Goal: Information Seeking & Learning: Learn about a topic

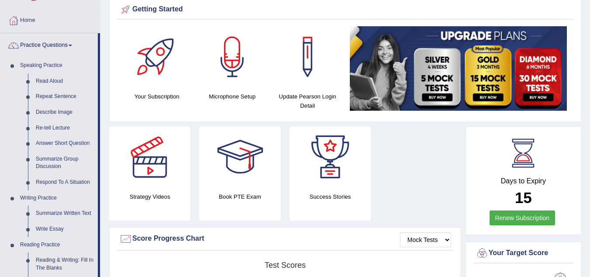
scroll to position [277, 0]
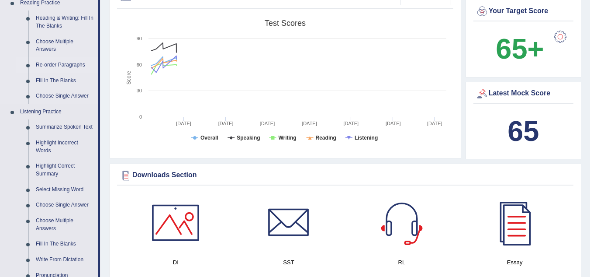
click at [66, 63] on link "Re-order Paragraphs" at bounding box center [65, 65] width 66 height 16
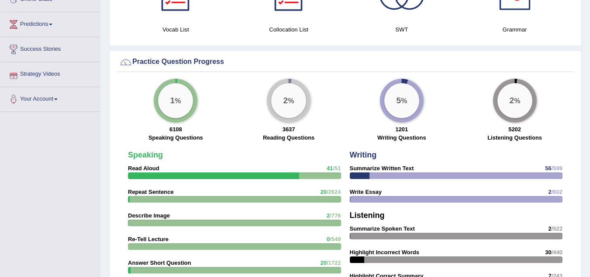
scroll to position [597, 0]
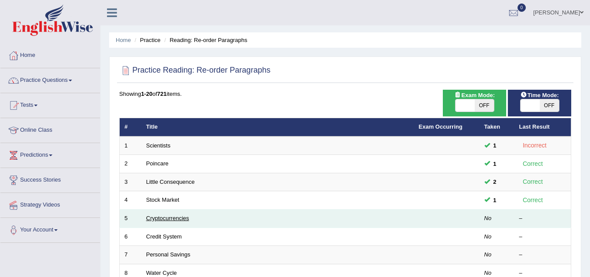
click at [183, 218] on link "Cryptocurrencies" at bounding box center [167, 218] width 43 height 7
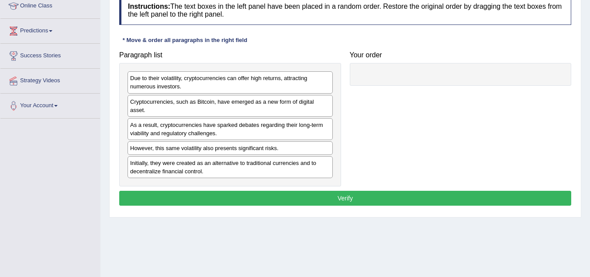
scroll to position [140, 0]
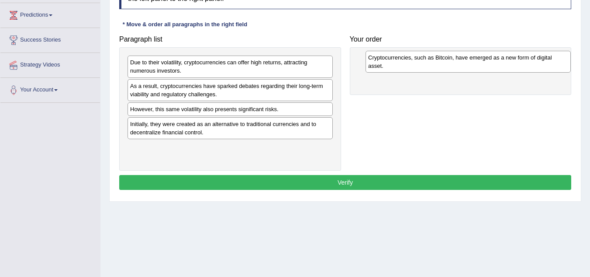
drag, startPoint x: 197, startPoint y: 91, endPoint x: 436, endPoint y: 63, distance: 240.7
click at [436, 63] on div "Cryptocurrencies, such as Bitcoin, have emerged as a new form of digital asset." at bounding box center [468, 62] width 205 height 22
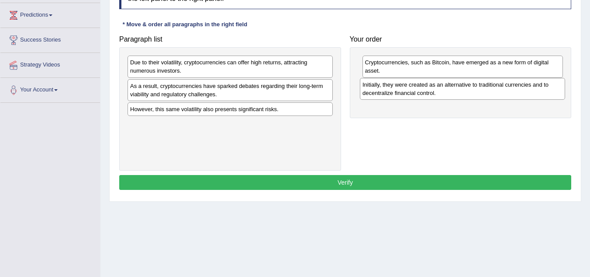
drag, startPoint x: 191, startPoint y: 130, endPoint x: 423, endPoint y: 91, distance: 235.8
click at [423, 91] on div "Initially, they were created as an alternative to traditional currencies and to…" at bounding box center [462, 89] width 205 height 22
click at [214, 69] on div "Due to their volatility, cryptocurrencies can offer high returns, attracting nu…" at bounding box center [230, 66] width 205 height 22
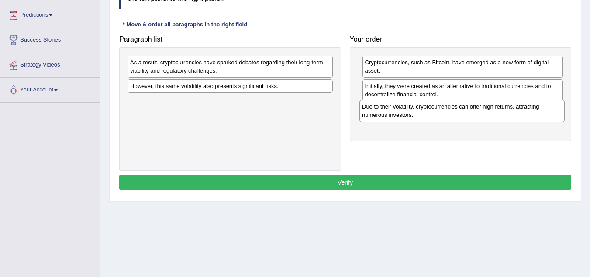
drag, startPoint x: 214, startPoint y: 69, endPoint x: 446, endPoint y: 113, distance: 236.2
click at [446, 113] on div "Due to their volatility, cryptocurrencies can offer high returns, attracting nu…" at bounding box center [462, 111] width 205 height 22
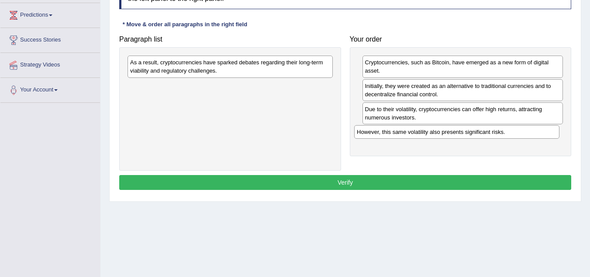
drag, startPoint x: 222, startPoint y: 87, endPoint x: 449, endPoint y: 132, distance: 231.3
click at [449, 132] on div "However, this same volatility also presents significant risks." at bounding box center [456, 132] width 205 height 14
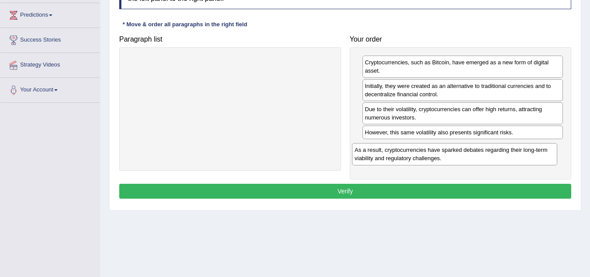
drag, startPoint x: 193, startPoint y: 60, endPoint x: 416, endPoint y: 146, distance: 239.9
click at [416, 146] on div "As a result, cryptocurrencies have sparked debates regarding their long-term vi…" at bounding box center [454, 154] width 205 height 22
click at [353, 185] on button "Verify" at bounding box center [345, 191] width 452 height 15
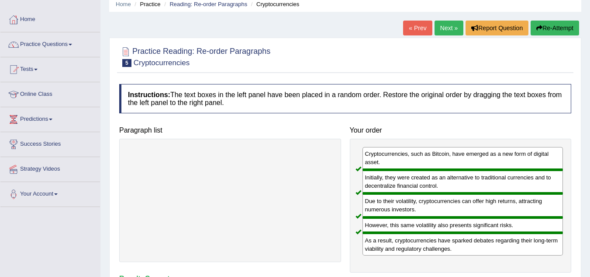
scroll to position [35, 0]
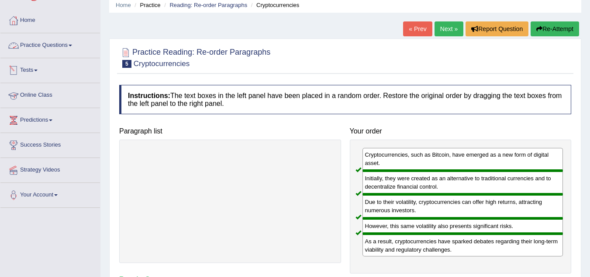
click at [60, 44] on link "Practice Questions" at bounding box center [50, 44] width 100 height 22
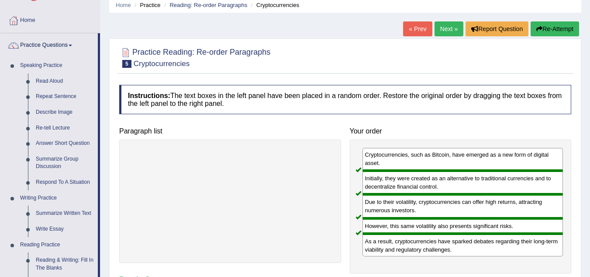
scroll to position [277, 0]
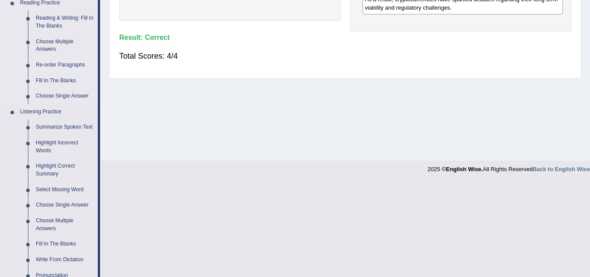
click at [63, 62] on link "Re-order Paragraphs" at bounding box center [65, 65] width 66 height 16
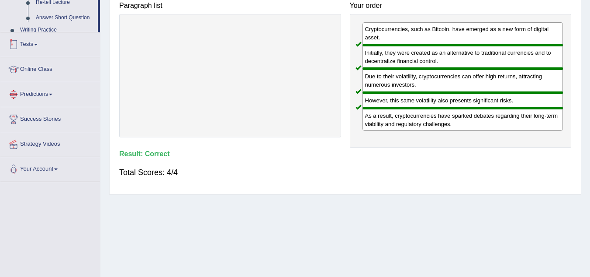
scroll to position [182, 0]
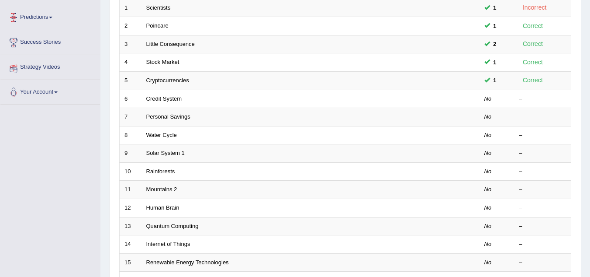
scroll to position [140, 0]
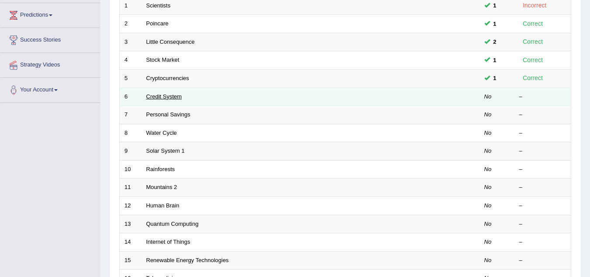
click at [170, 99] on link "Credit System" at bounding box center [164, 96] width 36 height 7
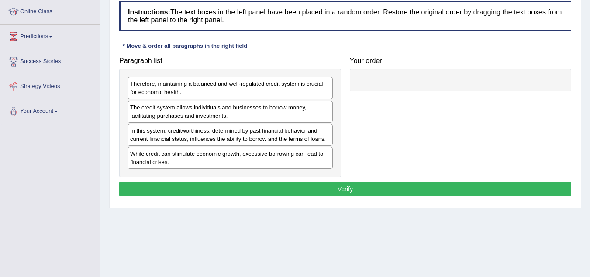
scroll to position [122, 0]
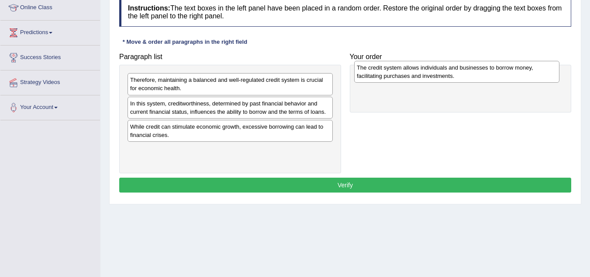
drag, startPoint x: 183, startPoint y: 111, endPoint x: 410, endPoint y: 75, distance: 229.6
click at [410, 75] on div "The credit system allows individuals and businesses to borrow money, facilitati…" at bounding box center [456, 72] width 205 height 22
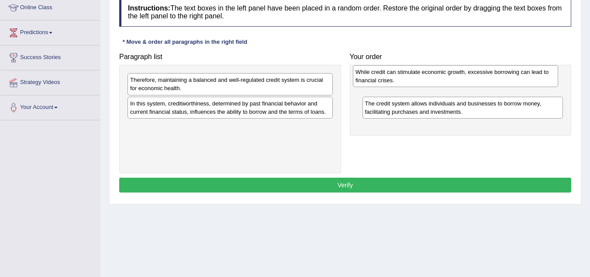
drag, startPoint x: 269, startPoint y: 133, endPoint x: 495, endPoint y: 78, distance: 232.0
click at [495, 78] on div "While credit can stimulate economic growth, excessive borrowing can lead to fin…" at bounding box center [455, 76] width 205 height 22
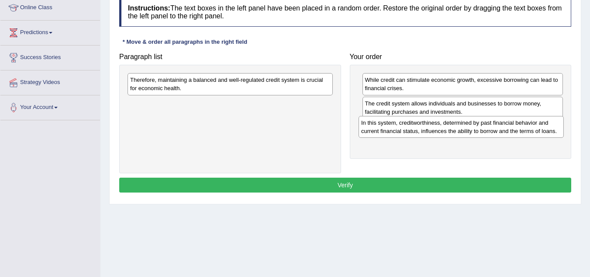
drag, startPoint x: 209, startPoint y: 110, endPoint x: 439, endPoint y: 128, distance: 231.0
click at [439, 128] on div "In this system, creditworthiness, determined by past financial behavior and cur…" at bounding box center [461, 127] width 205 height 22
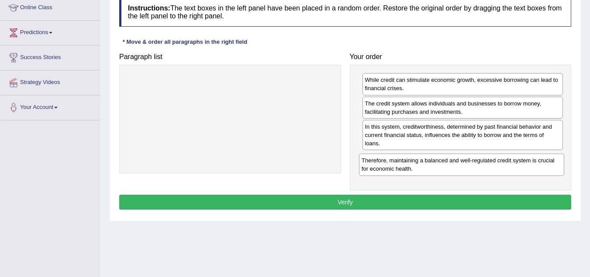
drag, startPoint x: 231, startPoint y: 86, endPoint x: 463, endPoint y: 166, distance: 245.1
click at [463, 166] on div "Therefore, maintaining a balanced and well-regulated credit system is crucial f…" at bounding box center [461, 164] width 205 height 22
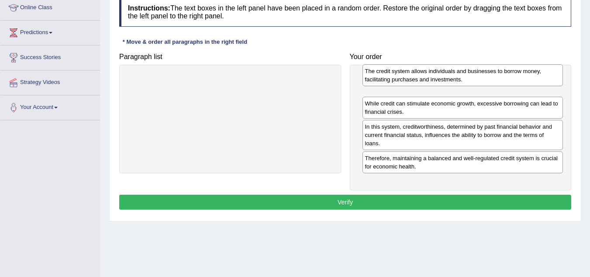
drag, startPoint x: 422, startPoint y: 114, endPoint x: 422, endPoint y: 81, distance: 32.3
click at [422, 81] on div "The credit system allows individuals and businesses to borrow money, facilitati…" at bounding box center [463, 75] width 201 height 22
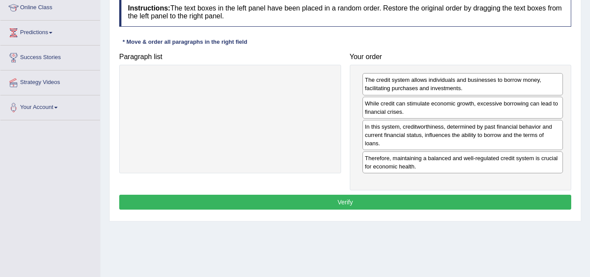
click at [367, 200] on button "Verify" at bounding box center [345, 201] width 452 height 15
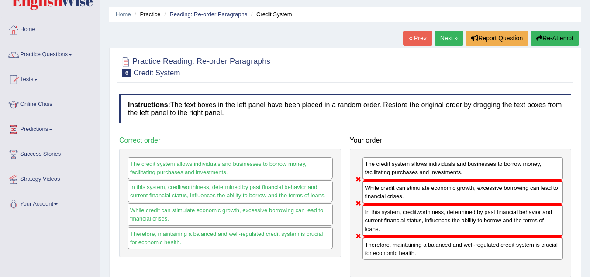
scroll to position [0, 0]
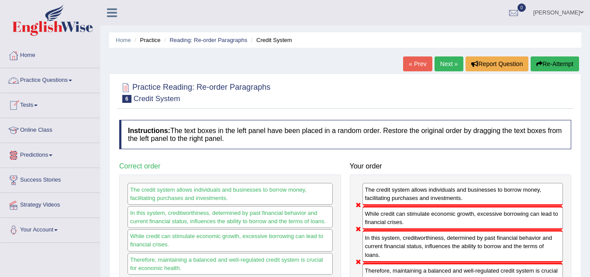
click at [67, 78] on link "Practice Questions" at bounding box center [50, 79] width 100 height 22
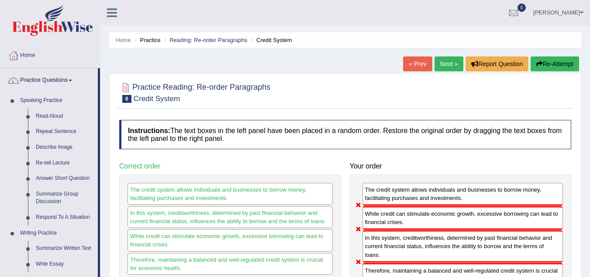
scroll to position [242, 0]
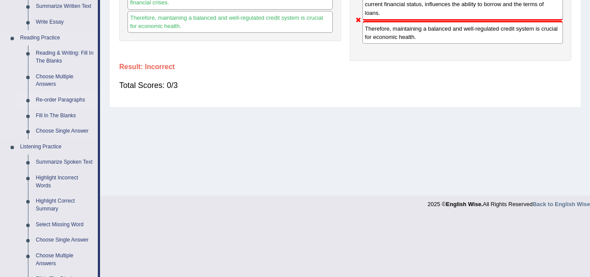
click at [71, 98] on link "Re-order Paragraphs" at bounding box center [65, 100] width 66 height 16
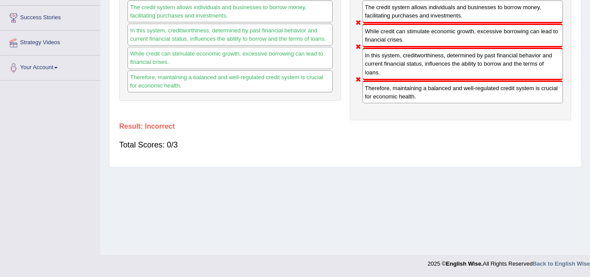
scroll to position [107, 0]
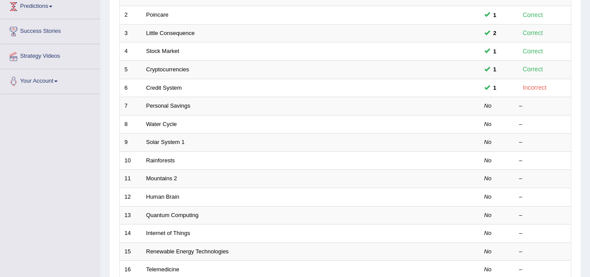
scroll to position [175, 0]
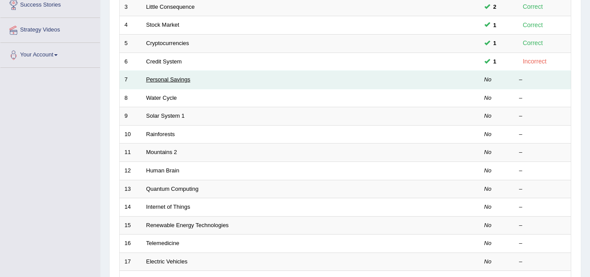
click at [178, 81] on link "Personal Savings" at bounding box center [168, 79] width 44 height 7
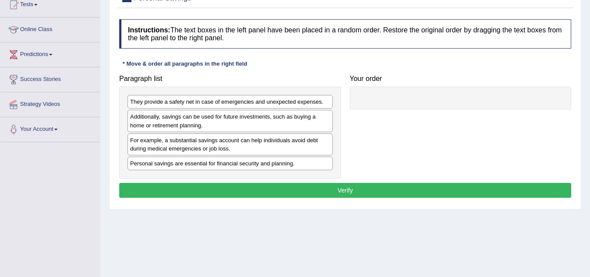
scroll to position [105, 0]
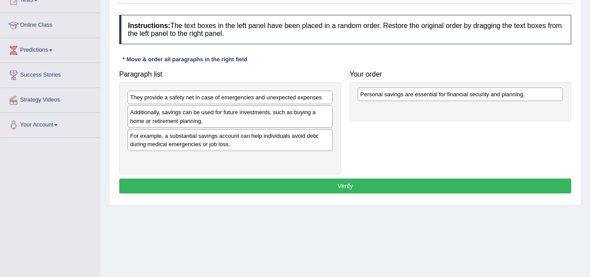
drag, startPoint x: 183, startPoint y: 161, endPoint x: 413, endPoint y: 97, distance: 239.2
click at [413, 97] on div "Personal savings are essential for financial security and planning." at bounding box center [460, 94] width 205 height 14
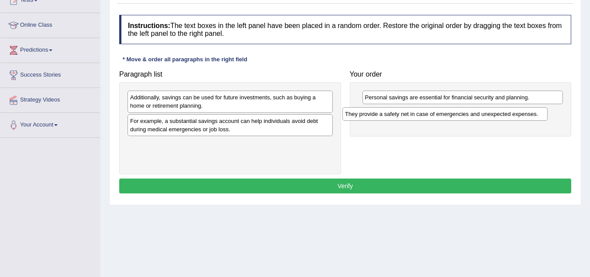
drag, startPoint x: 268, startPoint y: 99, endPoint x: 483, endPoint y: 115, distance: 215.6
click at [483, 115] on div "They provide a safety net in case of emergencies and unexpected expenses." at bounding box center [445, 114] width 205 height 14
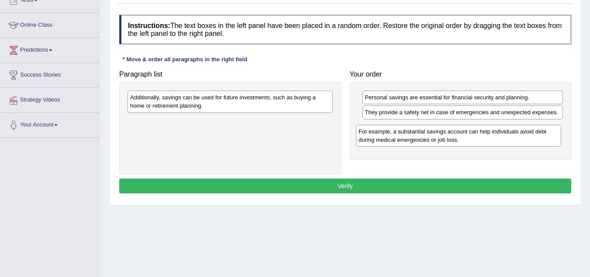
drag, startPoint x: 218, startPoint y: 131, endPoint x: 447, endPoint y: 139, distance: 228.6
click at [447, 139] on div "For example, a substantial savings account can help individuals avoid debt duri…" at bounding box center [458, 136] width 205 height 22
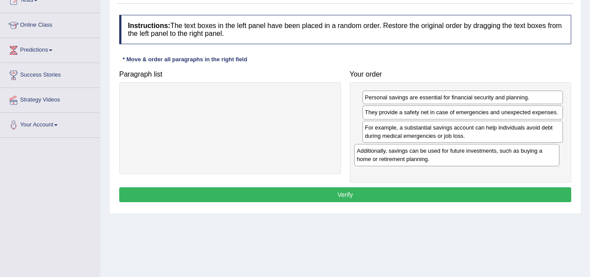
drag, startPoint x: 234, startPoint y: 99, endPoint x: 461, endPoint y: 152, distance: 232.9
click at [461, 152] on div "Additionally, savings can be used for future investments, such as buying a home…" at bounding box center [456, 155] width 205 height 22
click at [371, 194] on button "Verify" at bounding box center [345, 194] width 452 height 15
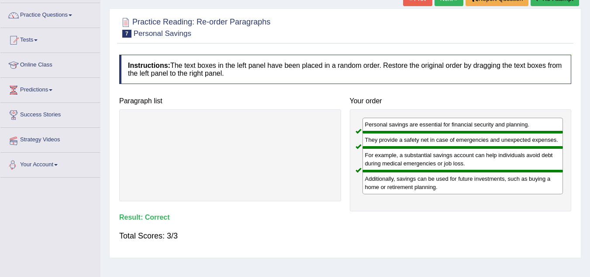
scroll to position [52, 0]
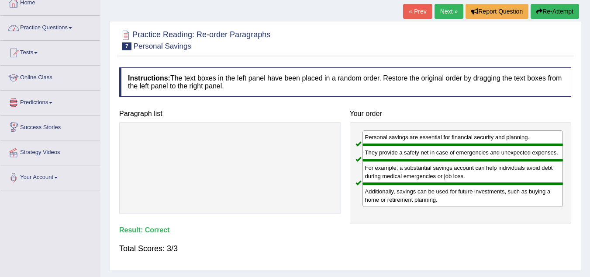
click at [43, 23] on link "Practice Questions" at bounding box center [50, 27] width 100 height 22
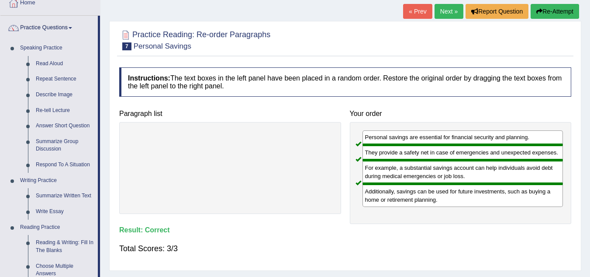
scroll to position [294, 0]
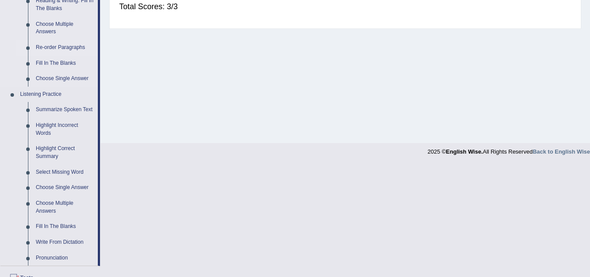
click at [69, 46] on link "Re-order Paragraphs" at bounding box center [65, 48] width 66 height 16
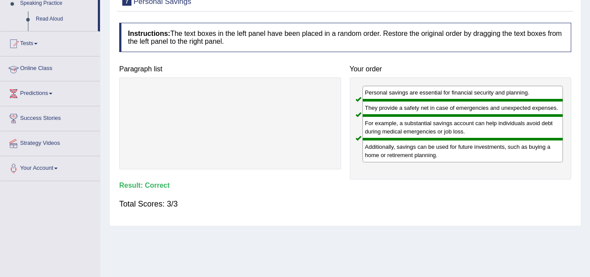
scroll to position [182, 0]
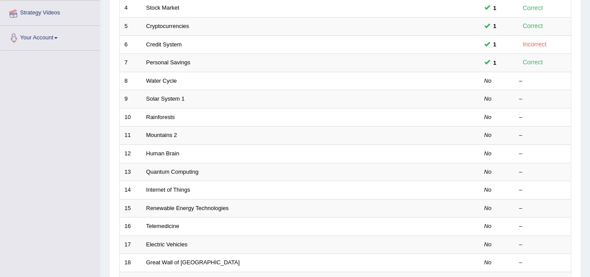
scroll to position [192, 0]
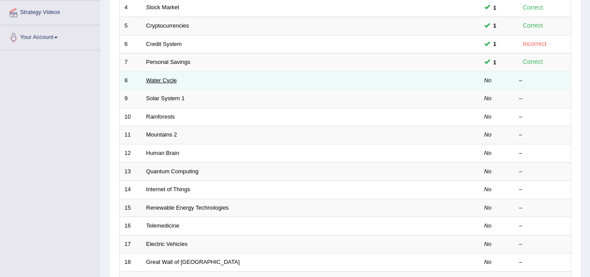
click at [165, 79] on link "Water Cycle" at bounding box center [161, 80] width 31 height 7
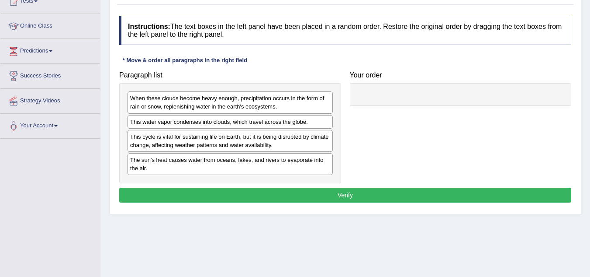
scroll to position [105, 0]
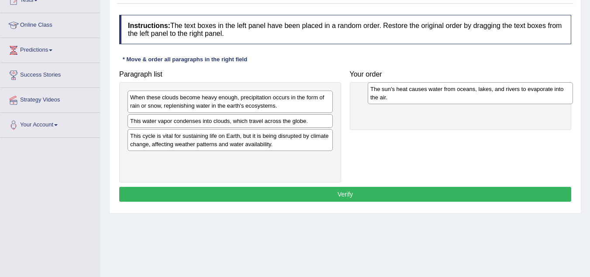
drag, startPoint x: 159, startPoint y: 170, endPoint x: 399, endPoint y: 100, distance: 250.4
click at [399, 100] on div "The sun's heat causes water from oceans, lakes, and rivers to evaporate into th…" at bounding box center [470, 93] width 205 height 22
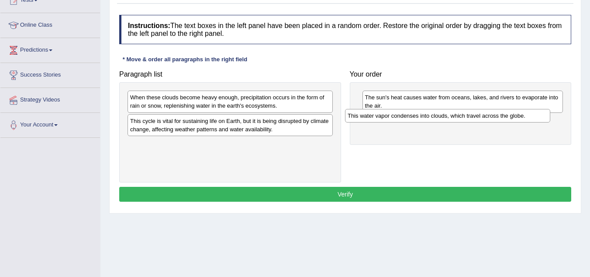
drag, startPoint x: 266, startPoint y: 123, endPoint x: 483, endPoint y: 118, distance: 217.7
click at [483, 118] on div "This water vapor condenses into clouds, which travel across the globe." at bounding box center [447, 116] width 205 height 14
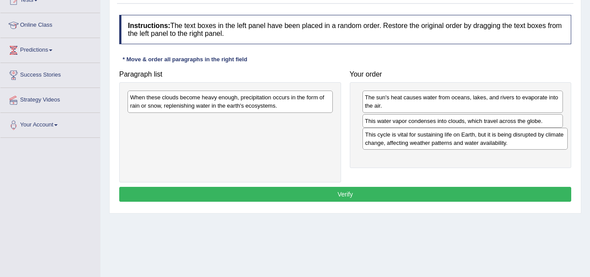
drag, startPoint x: 264, startPoint y: 128, endPoint x: 498, endPoint y: 141, distance: 234.6
click at [498, 141] on div "This cycle is vital for sustaining life on Earth, but it is being disrupted by …" at bounding box center [465, 139] width 205 height 22
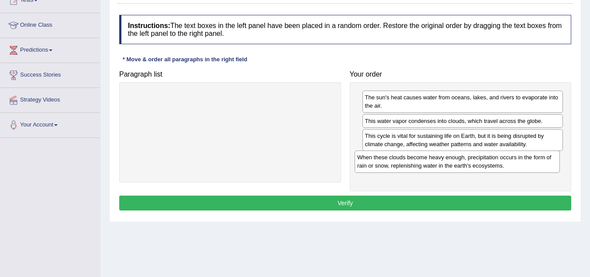
drag, startPoint x: 221, startPoint y: 103, endPoint x: 448, endPoint y: 163, distance: 235.0
click at [448, 163] on div "When these clouds become heavy enough, precipitation occurs in the form of rain…" at bounding box center [457, 161] width 205 height 22
click at [405, 201] on button "Verify" at bounding box center [345, 202] width 452 height 15
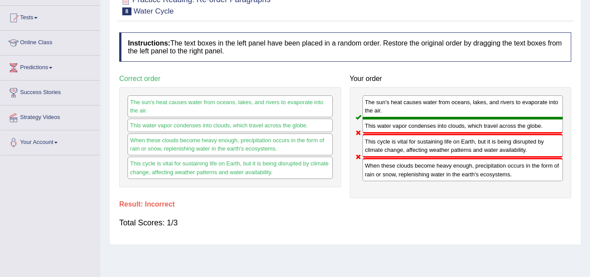
scroll to position [35, 0]
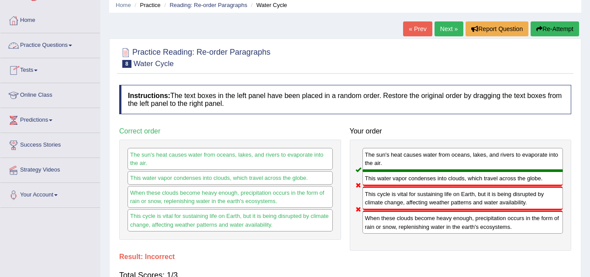
click at [60, 43] on link "Practice Questions" at bounding box center [50, 44] width 100 height 22
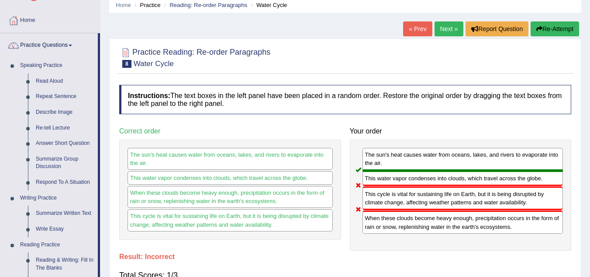
scroll to position [277, 0]
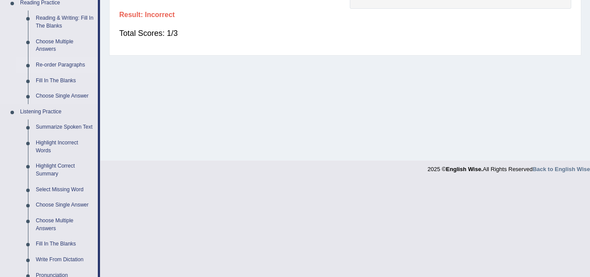
click at [66, 62] on link "Re-order Paragraphs" at bounding box center [65, 65] width 66 height 16
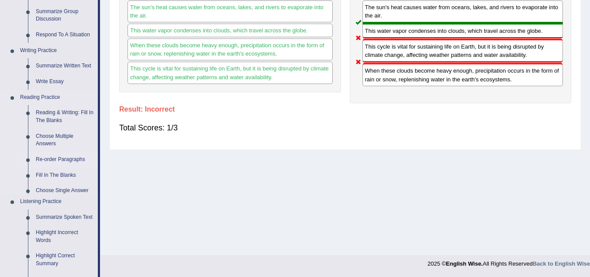
scroll to position [412, 0]
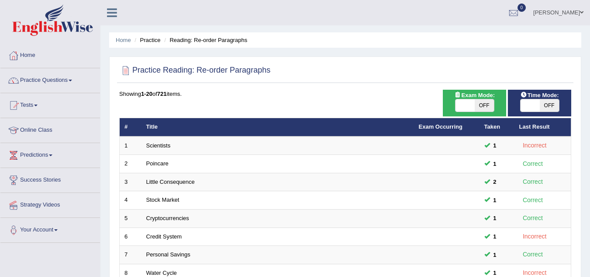
scroll to position [242, 0]
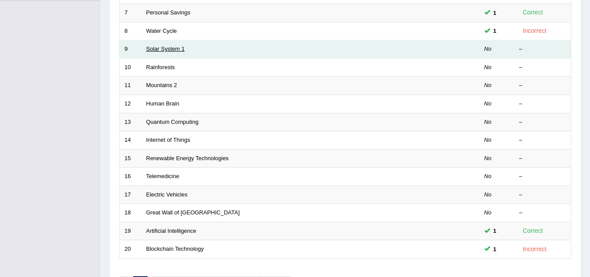
click at [177, 48] on link "Solar System 1" at bounding box center [165, 48] width 38 height 7
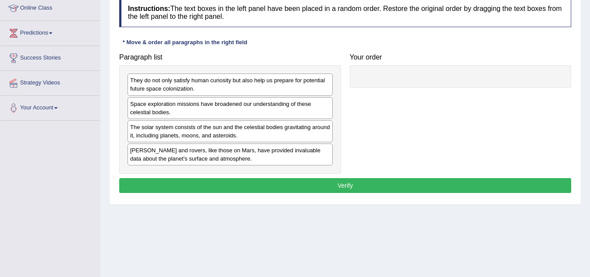
scroll to position [140, 0]
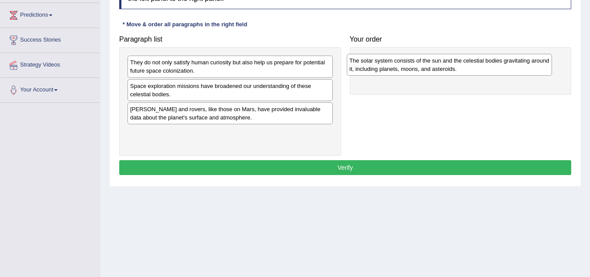
drag, startPoint x: 208, startPoint y: 115, endPoint x: 427, endPoint y: 66, distance: 224.6
click at [427, 66] on div "The solar system consists of the sun and the celestial bodies gravitating aroun…" at bounding box center [449, 65] width 205 height 22
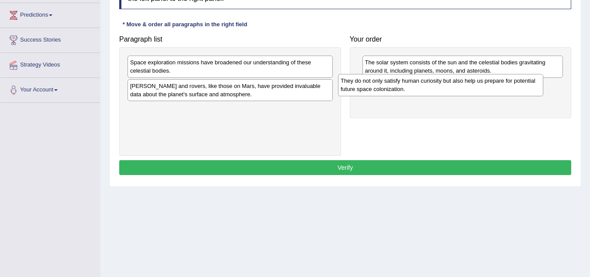
drag, startPoint x: 235, startPoint y: 70, endPoint x: 446, endPoint y: 88, distance: 211.4
click at [446, 88] on div "They do not only satisfy human curiosity but also help us prepare for potential…" at bounding box center [440, 85] width 205 height 22
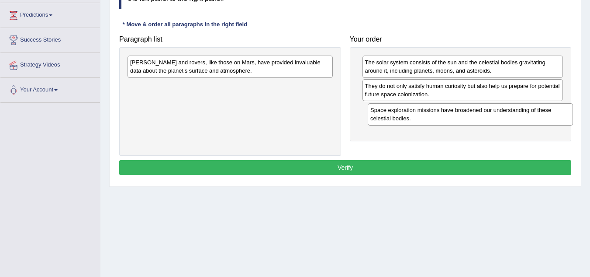
drag, startPoint x: 244, startPoint y: 67, endPoint x: 485, endPoint y: 114, distance: 244.9
click at [485, 114] on div "Space exploration missions have broadened our understanding of these celestial …" at bounding box center [470, 114] width 205 height 22
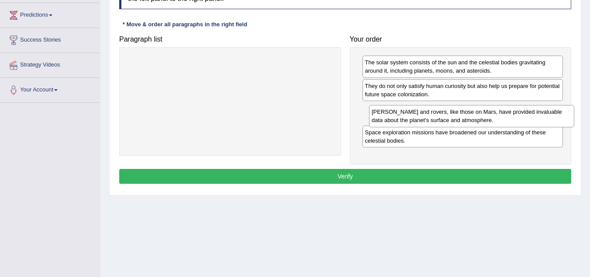
drag, startPoint x: 268, startPoint y: 66, endPoint x: 509, endPoint y: 114, distance: 246.4
click at [509, 114] on div "Landers and rovers, like those on Mars, have provided invaluable data about the…" at bounding box center [471, 116] width 205 height 22
click at [440, 175] on button "Verify" at bounding box center [345, 176] width 452 height 15
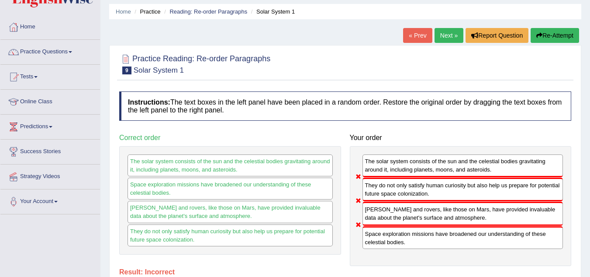
scroll to position [0, 0]
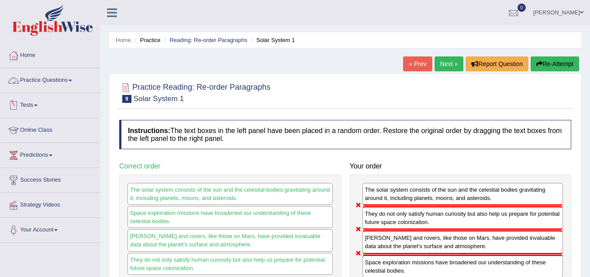
click at [64, 80] on link "Practice Questions" at bounding box center [50, 79] width 100 height 22
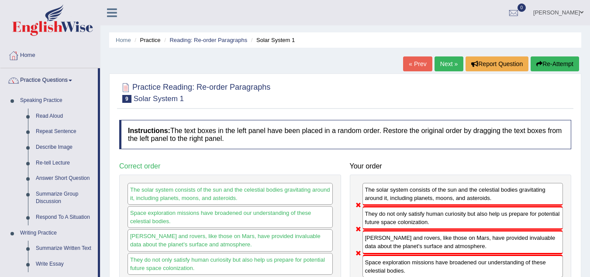
scroll to position [242, 0]
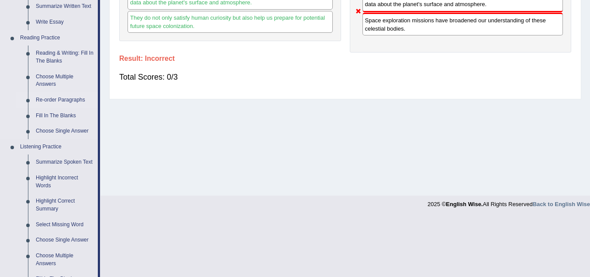
click at [68, 97] on link "Re-order Paragraphs" at bounding box center [65, 100] width 66 height 16
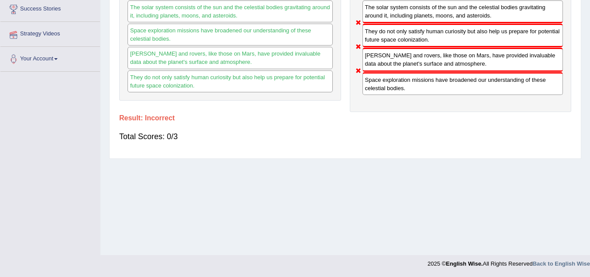
scroll to position [182, 0]
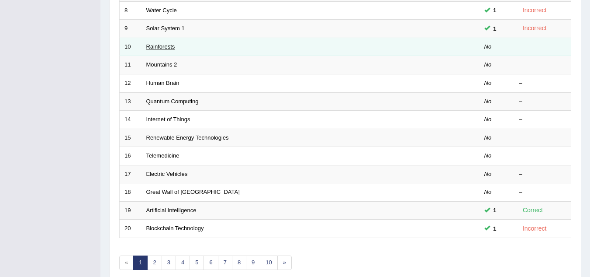
click at [165, 47] on link "Rainforests" at bounding box center [160, 46] width 29 height 7
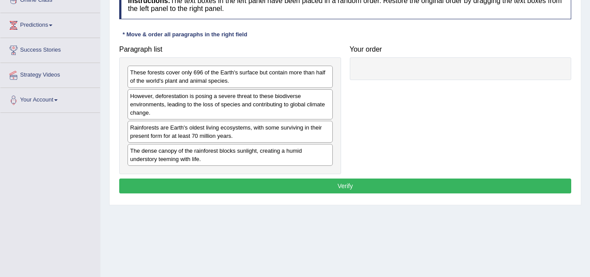
scroll to position [140, 0]
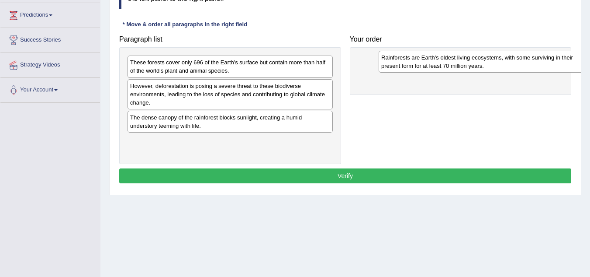
drag, startPoint x: 178, startPoint y: 122, endPoint x: 429, endPoint y: 62, distance: 257.4
click at [429, 62] on div "Rainforests are Earth's oldest living ecosystems, with some surviving in their …" at bounding box center [481, 62] width 205 height 22
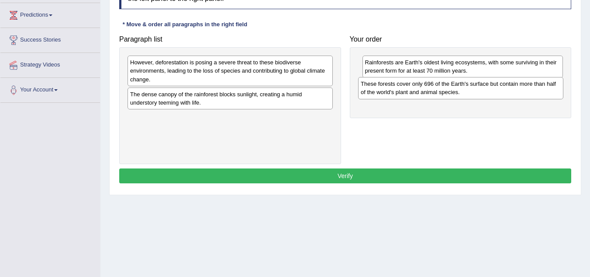
drag, startPoint x: 257, startPoint y: 66, endPoint x: 488, endPoint y: 87, distance: 231.7
click at [488, 87] on div "These forests cover only 696 of the Earth's surface but contain more than half …" at bounding box center [460, 88] width 205 height 22
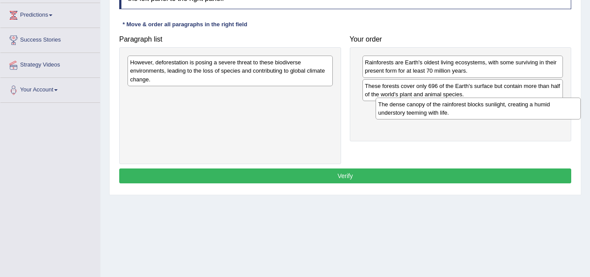
drag, startPoint x: 226, startPoint y: 100, endPoint x: 475, endPoint y: 110, distance: 248.4
click at [475, 110] on div "The dense canopy of the rainforest blocks sunlight, creating a humid understory…" at bounding box center [478, 108] width 205 height 22
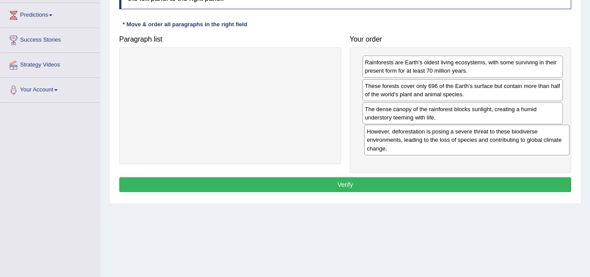
drag, startPoint x: 216, startPoint y: 83, endPoint x: 444, endPoint y: 145, distance: 235.9
click at [444, 145] on div "However, deforestation is posing a severe threat to these biodiverse environmen…" at bounding box center [466, 140] width 205 height 30
click at [397, 182] on button "Verify" at bounding box center [345, 184] width 452 height 15
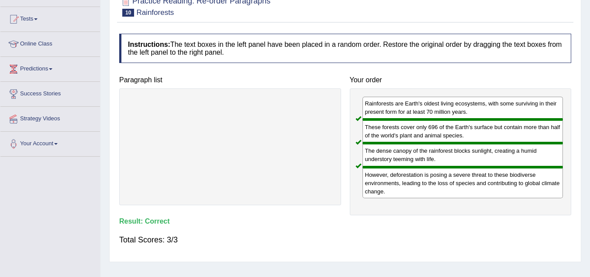
scroll to position [52, 0]
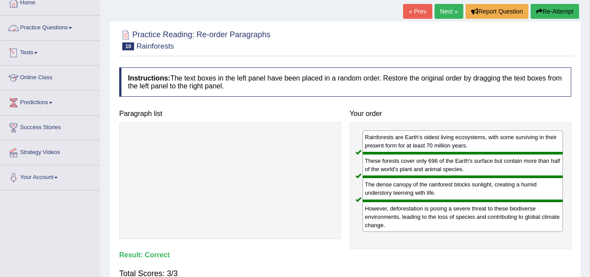
click at [66, 25] on link "Practice Questions" at bounding box center [50, 27] width 100 height 22
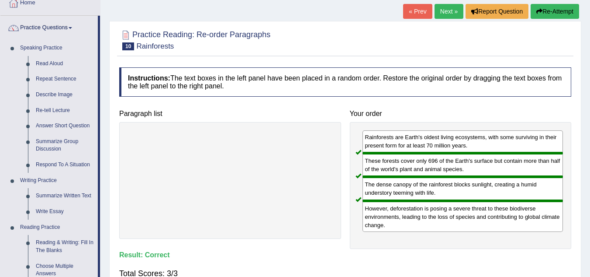
scroll to position [294, 0]
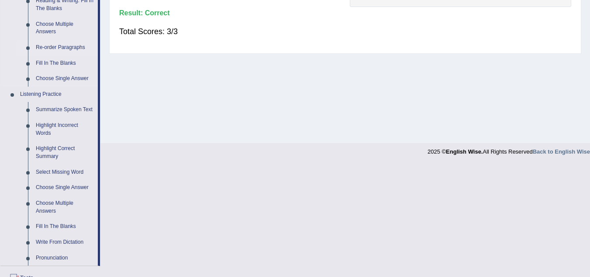
click at [79, 44] on link "Re-order Paragraphs" at bounding box center [65, 48] width 66 height 16
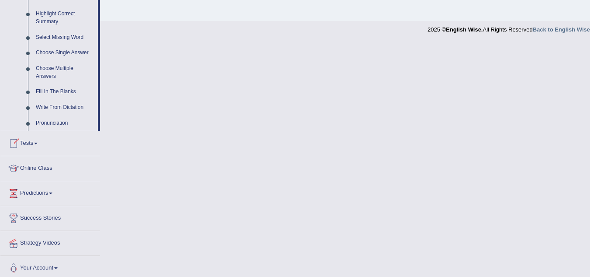
scroll to position [433, 0]
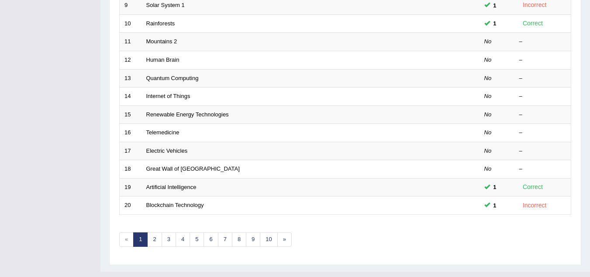
scroll to position [284, 0]
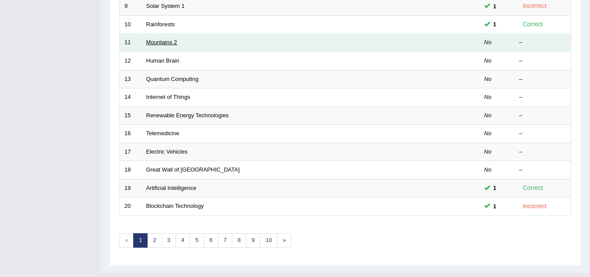
click at [162, 43] on link "Mountains 2" at bounding box center [161, 42] width 31 height 7
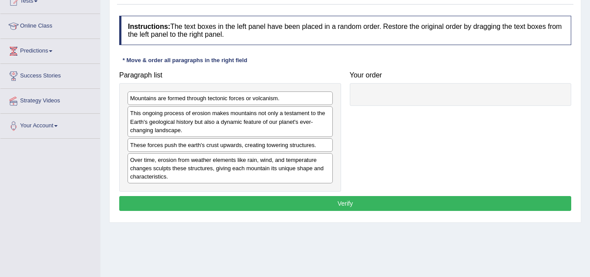
scroll to position [105, 0]
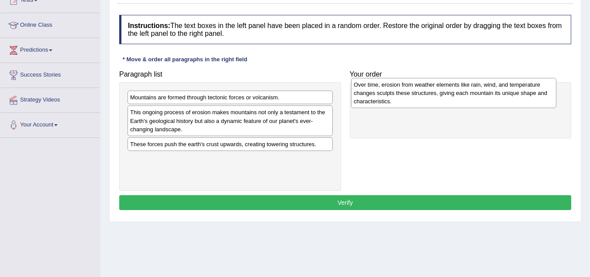
drag, startPoint x: 182, startPoint y: 175, endPoint x: 406, endPoint y: 101, distance: 235.7
click at [406, 101] on div "Over time, erosion from weather elements like rain, wind, and temperature chang…" at bounding box center [453, 93] width 205 height 30
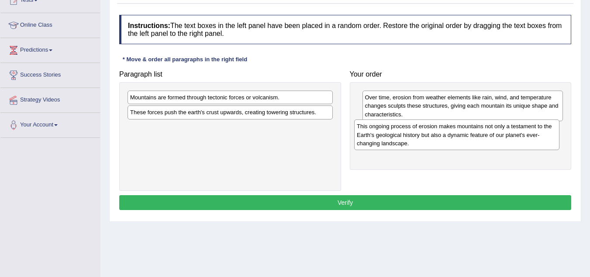
drag, startPoint x: 239, startPoint y: 121, endPoint x: 469, endPoint y: 135, distance: 230.7
click at [469, 135] on div "This ongoing process of erosion makes mountains not only a testament to the Ear…" at bounding box center [456, 134] width 205 height 30
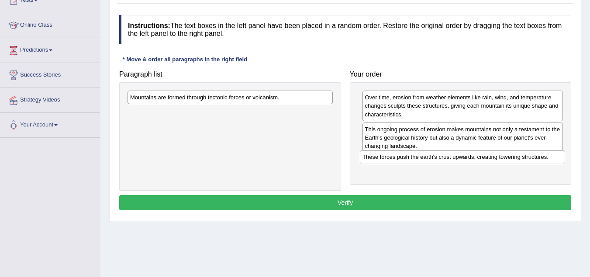
drag, startPoint x: 249, startPoint y: 115, endPoint x: 482, endPoint y: 160, distance: 236.7
click at [482, 160] on div "These forces push the earth's crust upwards, creating towering structures." at bounding box center [462, 157] width 205 height 14
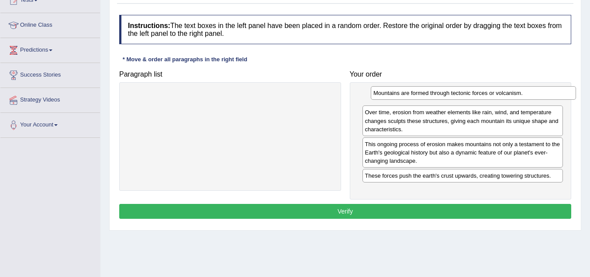
drag, startPoint x: 253, startPoint y: 95, endPoint x: 496, endPoint y: 91, distance: 243.0
click at [496, 91] on div "Mountains are formed through tectonic forces or volcanism." at bounding box center [473, 93] width 205 height 14
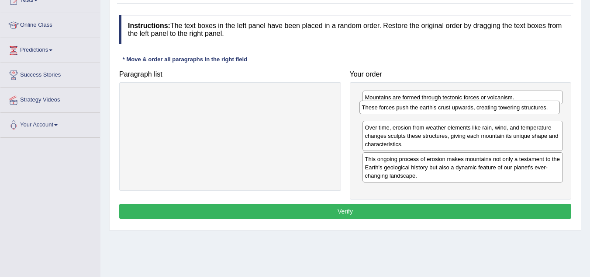
drag, startPoint x: 457, startPoint y: 176, endPoint x: 454, endPoint y: 107, distance: 68.2
click at [454, 107] on div "These forces push the earth's crust upwards, creating towering structures." at bounding box center [460, 107] width 201 height 14
click at [405, 211] on button "Verify" at bounding box center [345, 211] width 452 height 15
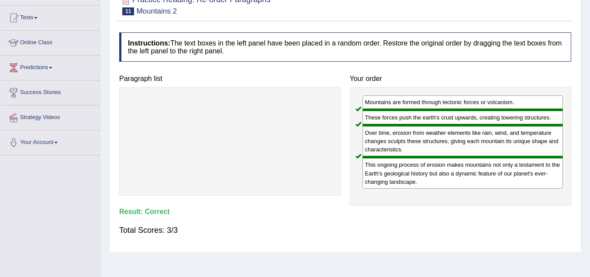
scroll to position [35, 0]
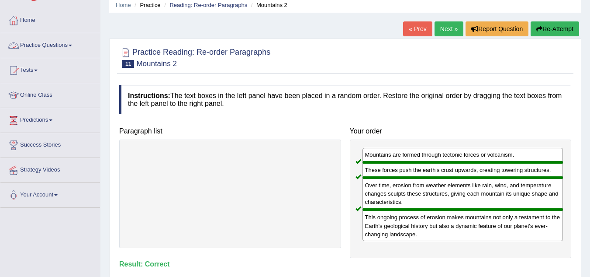
click at [65, 41] on link "Practice Questions" at bounding box center [50, 44] width 100 height 22
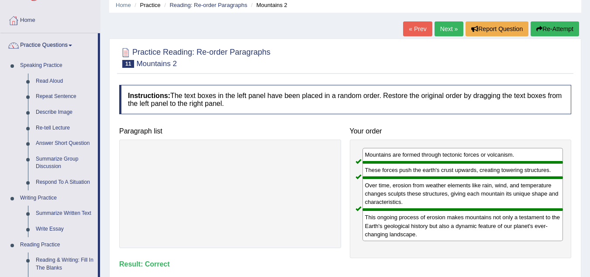
scroll to position [277, 0]
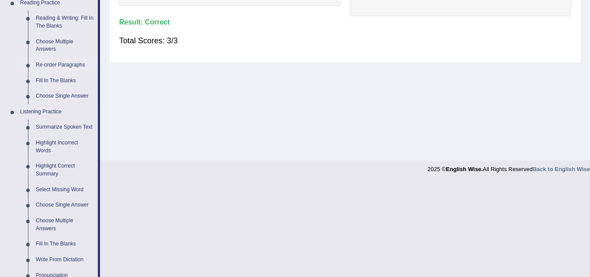
click at [77, 62] on link "Re-order Paragraphs" at bounding box center [65, 65] width 66 height 16
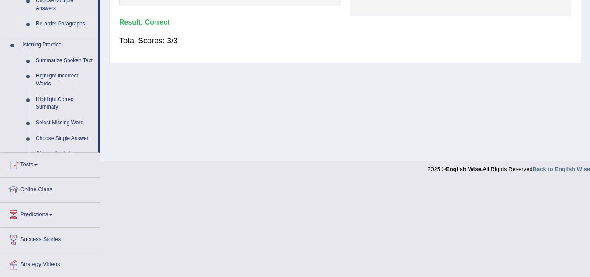
scroll to position [111, 0]
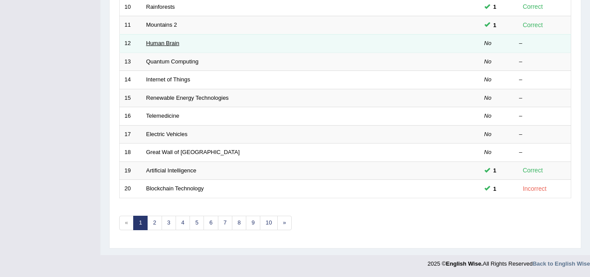
click at [170, 43] on link "Human Brain" at bounding box center [162, 43] width 33 height 7
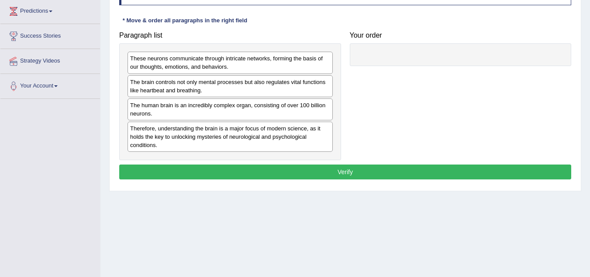
scroll to position [157, 0]
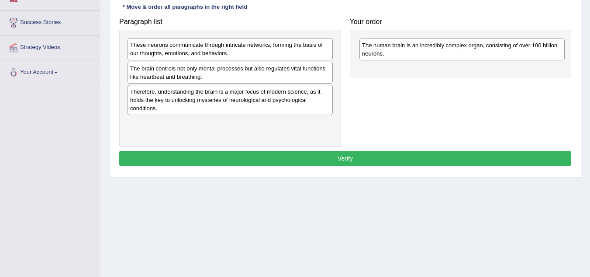
drag, startPoint x: 184, startPoint y: 100, endPoint x: 416, endPoint y: 51, distance: 236.3
click at [416, 51] on div "The human brain is an incredibly complex organ, consisting of over 100 billion …" at bounding box center [462, 49] width 205 height 22
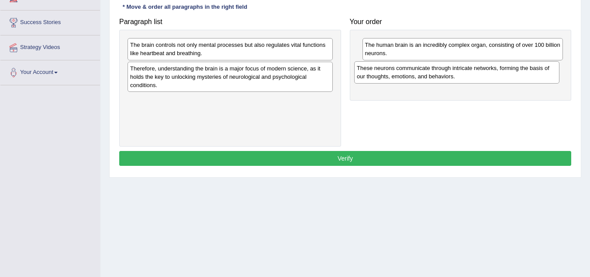
drag, startPoint x: 240, startPoint y: 57, endPoint x: 467, endPoint y: 80, distance: 227.9
click at [467, 80] on div "These neurons communicate through intricate networks, forming the basis of our …" at bounding box center [456, 72] width 205 height 22
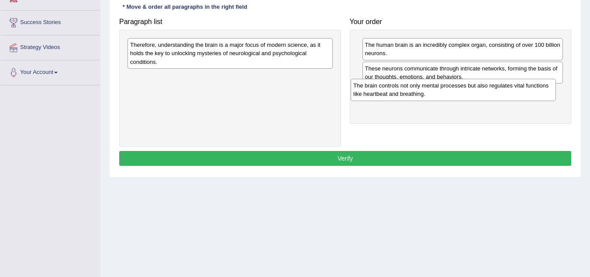
drag, startPoint x: 291, startPoint y: 45, endPoint x: 514, endPoint y: 86, distance: 226.9
click at [514, 86] on div "The brain controls not only mental processes but also regulates vital functions…" at bounding box center [453, 90] width 205 height 22
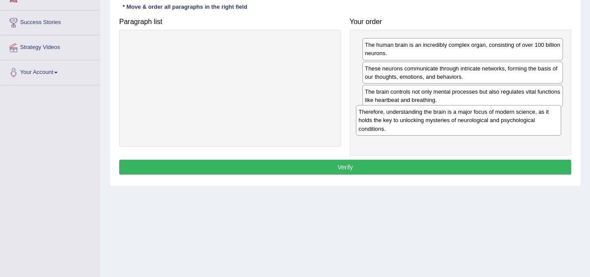
drag, startPoint x: 219, startPoint y: 57, endPoint x: 447, endPoint y: 124, distance: 238.1
click at [447, 124] on div "Therefore, understanding the brain is a major focus of modern science, as it ho…" at bounding box center [458, 120] width 205 height 30
click at [390, 164] on button "Verify" at bounding box center [345, 166] width 452 height 15
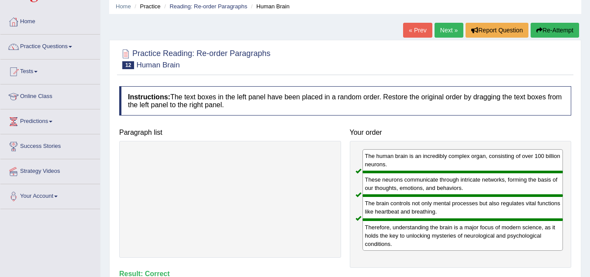
scroll to position [17, 0]
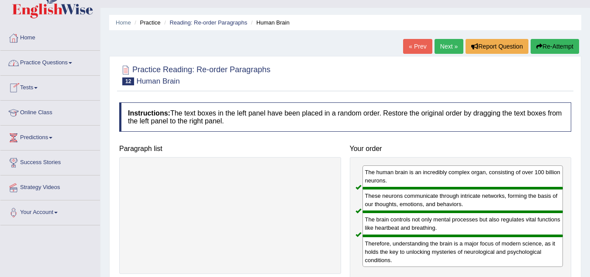
click at [65, 60] on link "Practice Questions" at bounding box center [50, 62] width 100 height 22
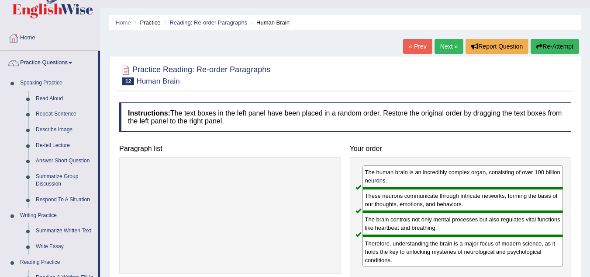
scroll to position [259, 0]
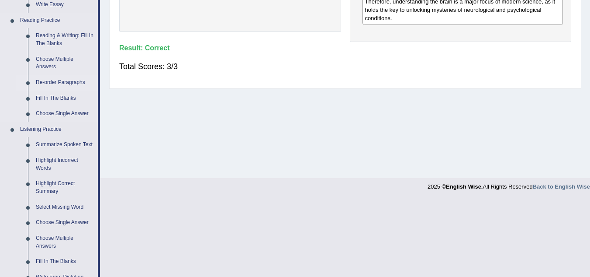
click at [73, 80] on link "Re-order Paragraphs" at bounding box center [65, 83] width 66 height 16
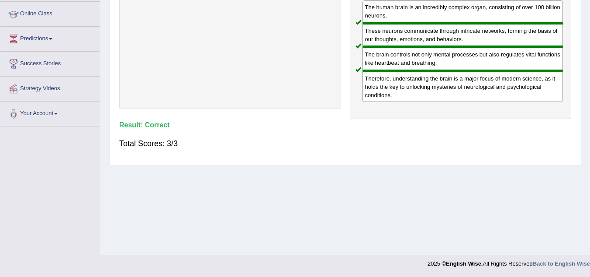
scroll to position [110, 0]
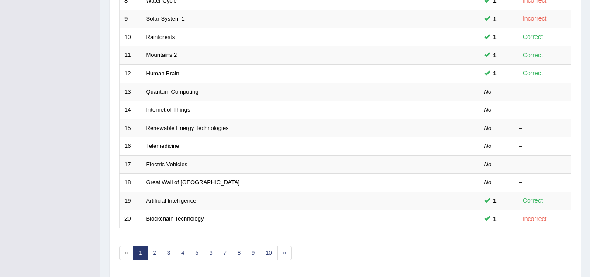
scroll to position [302, 0]
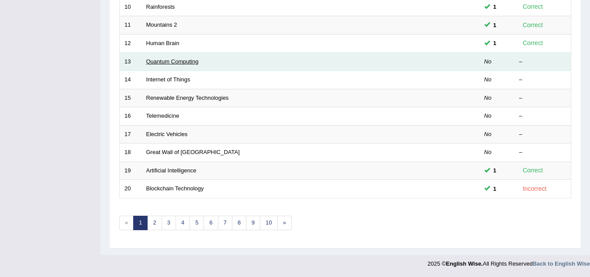
click at [183, 63] on link "Quantum Computing" at bounding box center [172, 61] width 52 height 7
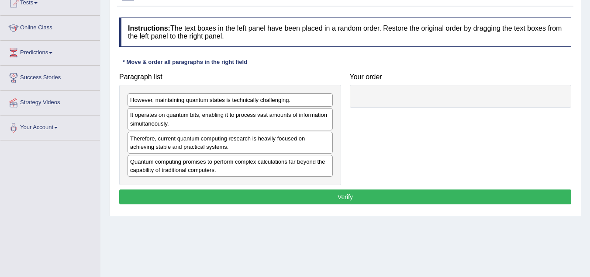
scroll to position [122, 0]
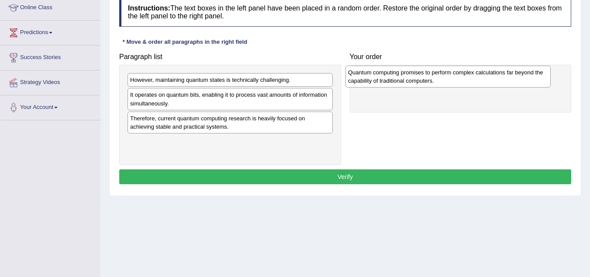
drag, startPoint x: 186, startPoint y: 147, endPoint x: 404, endPoint y: 78, distance: 228.7
click at [404, 78] on div "Quantum computing promises to perform complex calculations far beyond the capab…" at bounding box center [448, 77] width 205 height 22
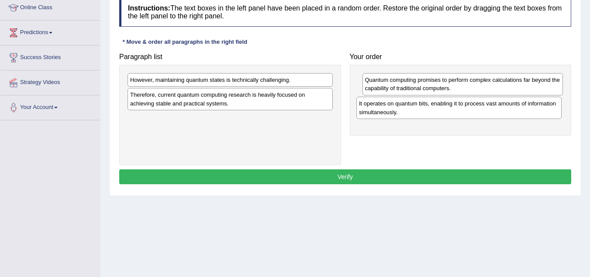
drag, startPoint x: 275, startPoint y: 104, endPoint x: 504, endPoint y: 113, distance: 229.1
click at [504, 113] on div "It operates on quantum bits, enabling it to process vast amounts of information…" at bounding box center [459, 108] width 205 height 22
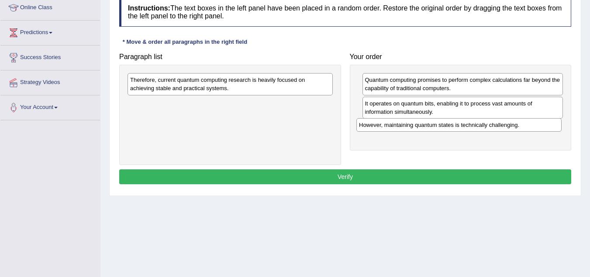
drag, startPoint x: 245, startPoint y: 82, endPoint x: 474, endPoint y: 127, distance: 233.3
click at [474, 127] on div "However, maintaining quantum states is technically challenging." at bounding box center [459, 125] width 205 height 14
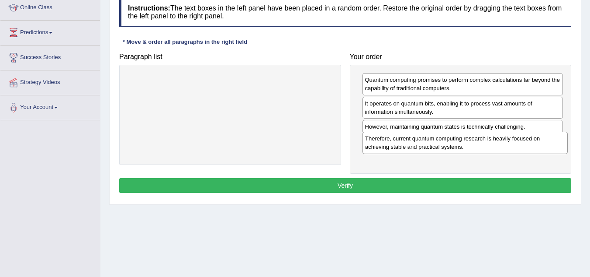
drag, startPoint x: 289, startPoint y: 87, endPoint x: 524, endPoint y: 146, distance: 242.3
click at [524, 146] on div "Therefore, current quantum computing research is heavily focused on achieving s…" at bounding box center [465, 143] width 205 height 22
click at [433, 184] on button "Verify" at bounding box center [345, 185] width 452 height 15
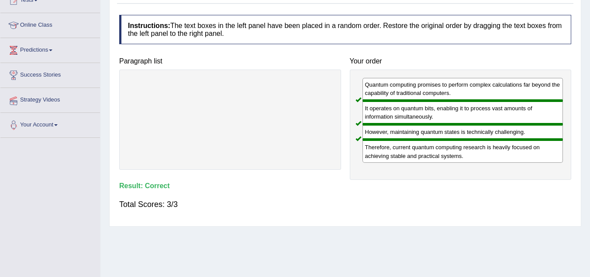
scroll to position [0, 0]
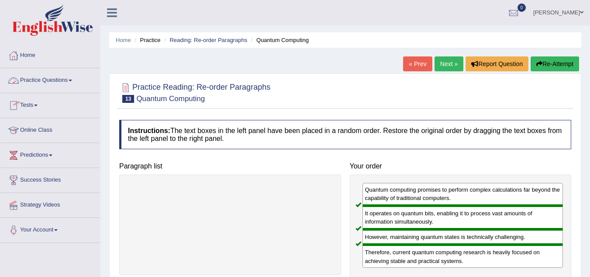
click at [67, 79] on link "Practice Questions" at bounding box center [50, 79] width 100 height 22
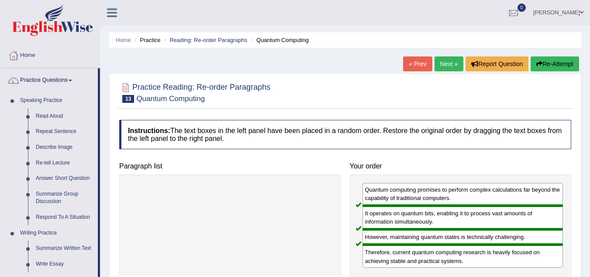
scroll to position [242, 0]
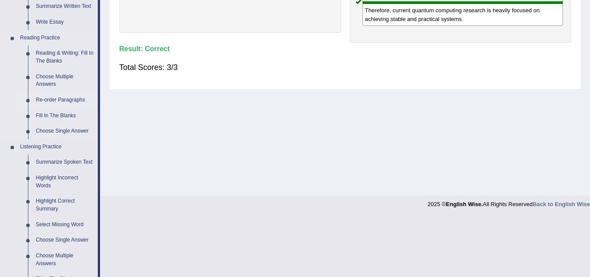
click at [69, 98] on link "Re-order Paragraphs" at bounding box center [65, 100] width 66 height 16
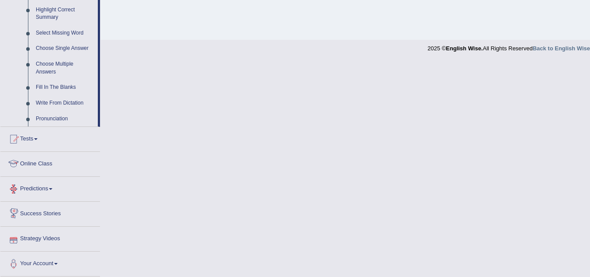
scroll to position [368, 0]
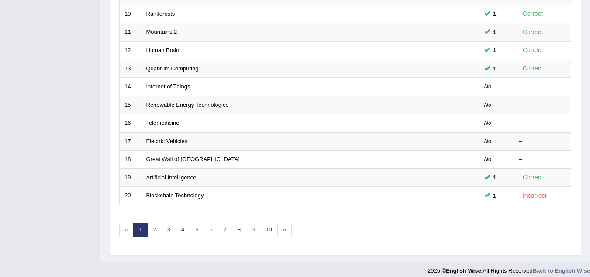
scroll to position [297, 0]
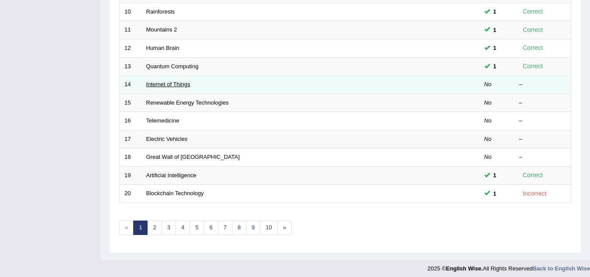
click at [181, 84] on link "Internet of Things" at bounding box center [168, 84] width 44 height 7
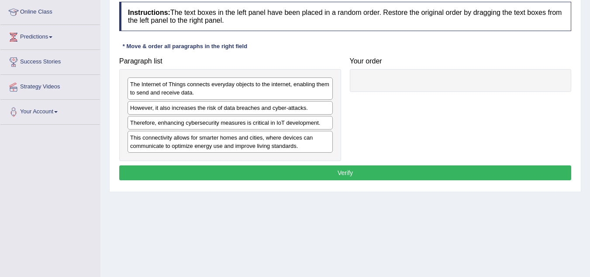
scroll to position [122, 0]
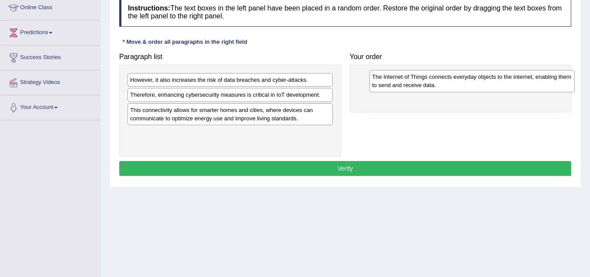
drag, startPoint x: 203, startPoint y: 85, endPoint x: 445, endPoint y: 82, distance: 242.1
click at [445, 82] on div "The Internet of Things connects everyday objects to the internet, enabling them…" at bounding box center [472, 81] width 205 height 22
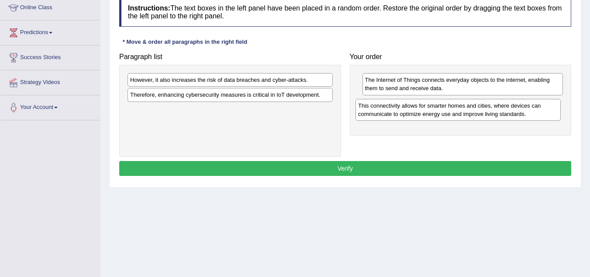
drag, startPoint x: 287, startPoint y: 118, endPoint x: 515, endPoint y: 113, distance: 228.1
click at [515, 113] on div "This connectivity allows for smarter homes and cities, where devices can commun…" at bounding box center [458, 110] width 205 height 22
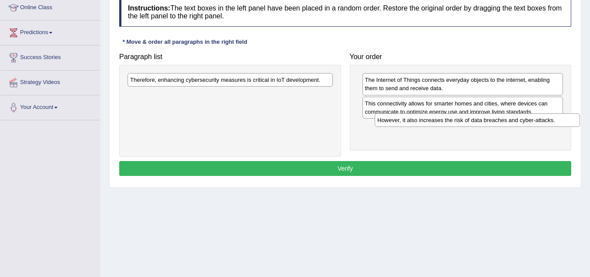
drag, startPoint x: 301, startPoint y: 83, endPoint x: 548, endPoint y: 123, distance: 250.5
click at [548, 123] on div "However, it also increases the risk of data breaches and cyber-attacks." at bounding box center [477, 120] width 205 height 14
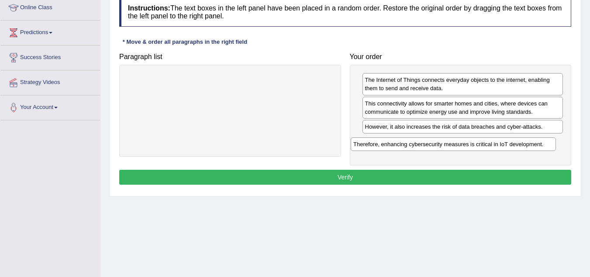
drag, startPoint x: 281, startPoint y: 82, endPoint x: 505, endPoint y: 146, distance: 232.3
click at [505, 146] on div "Therefore, enhancing cybersecurity measures is critical in IoT development." at bounding box center [453, 144] width 205 height 14
click at [343, 178] on button "Verify" at bounding box center [345, 177] width 452 height 15
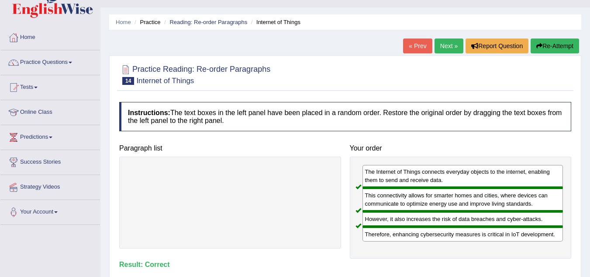
scroll to position [0, 0]
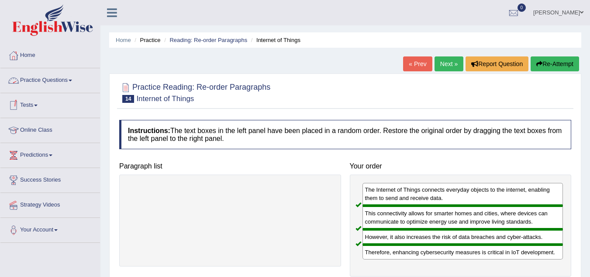
click at [75, 79] on link "Practice Questions" at bounding box center [50, 79] width 100 height 22
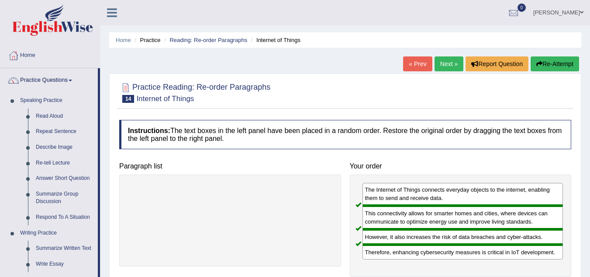
scroll to position [242, 0]
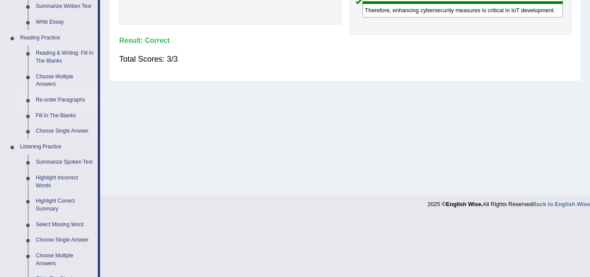
click at [79, 97] on link "Re-order Paragraphs" at bounding box center [65, 100] width 66 height 16
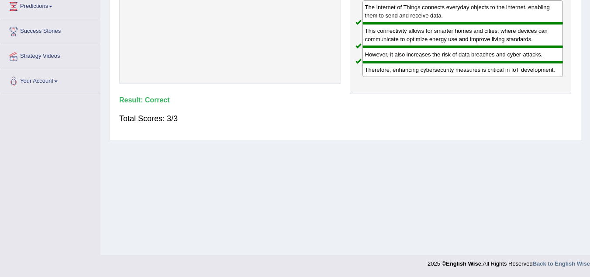
scroll to position [109, 0]
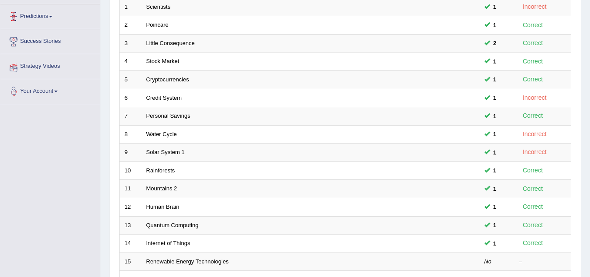
scroll to position [302, 0]
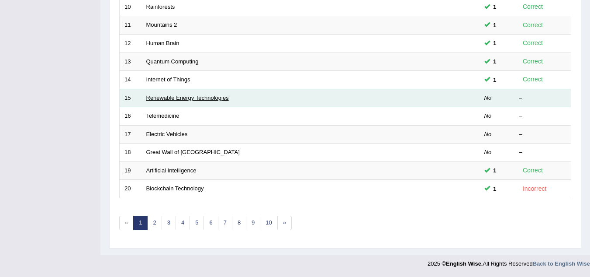
click at [202, 97] on link "Renewable Energy Technologies" at bounding box center [187, 97] width 83 height 7
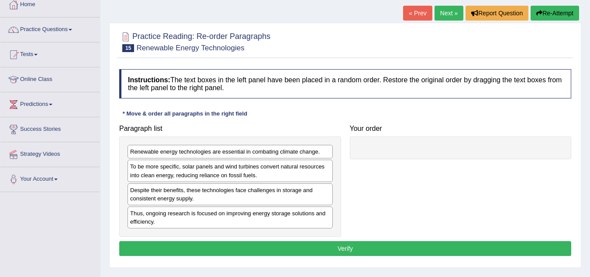
scroll to position [105, 0]
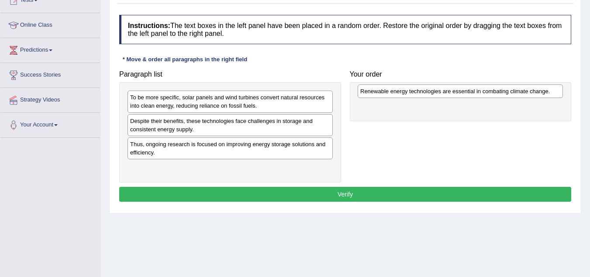
drag, startPoint x: 189, startPoint y: 102, endPoint x: 419, endPoint y: 96, distance: 230.3
click at [419, 96] on div "Renewable energy technologies are essential in combating climate change." at bounding box center [460, 91] width 205 height 14
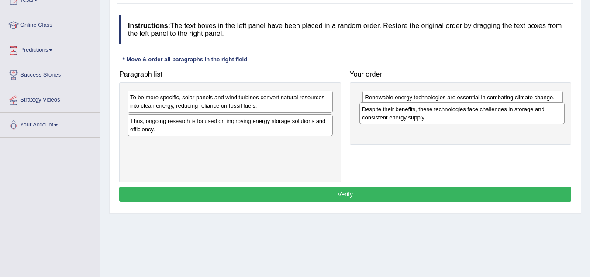
drag, startPoint x: 243, startPoint y: 125, endPoint x: 475, endPoint y: 113, distance: 232.3
click at [475, 113] on div "Despite their benefits, these technologies face challenges in storage and consi…" at bounding box center [462, 113] width 205 height 22
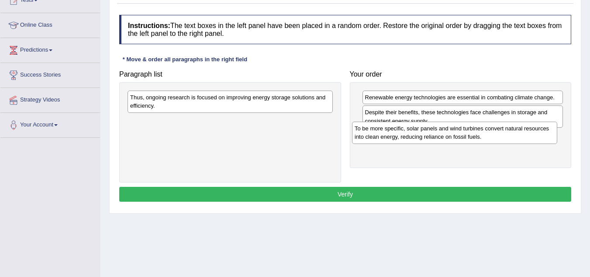
drag, startPoint x: 256, startPoint y: 105, endPoint x: 481, endPoint y: 136, distance: 226.7
click at [481, 136] on div "To be more specific, solar panels and wind turbines convert natural resources i…" at bounding box center [454, 132] width 205 height 22
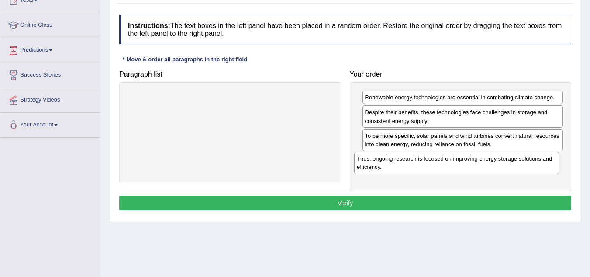
drag, startPoint x: 236, startPoint y: 100, endPoint x: 464, endPoint y: 161, distance: 235.7
click at [464, 161] on div "Thus, ongoing research is focused on improving energy storage solutions and eff…" at bounding box center [456, 163] width 205 height 22
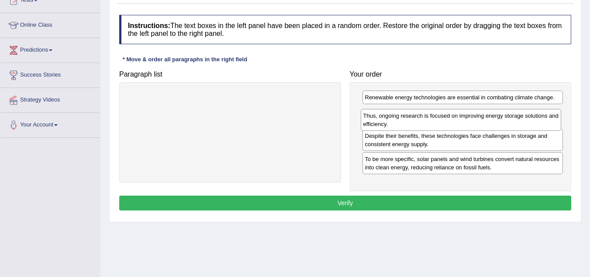
drag, startPoint x: 436, startPoint y: 152, endPoint x: 434, endPoint y: 109, distance: 43.3
click at [434, 109] on div "Thus, ongoing research is focused on improving energy storage solutions and eff…" at bounding box center [461, 120] width 201 height 22
click at [421, 171] on div "To be more specific, solar panels and wind turbines convert natural resources i…" at bounding box center [463, 163] width 201 height 22
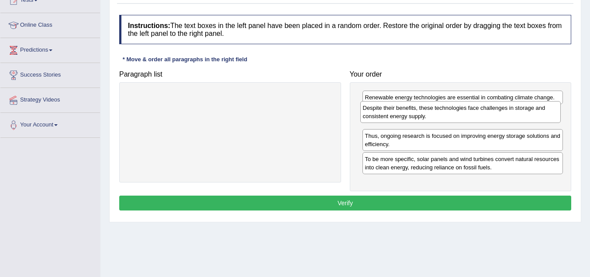
drag, startPoint x: 424, startPoint y: 147, endPoint x: 422, endPoint y: 119, distance: 28.0
click at [422, 119] on div "Despite their benefits, these technologies face challenges in storage and consi…" at bounding box center [460, 112] width 201 height 22
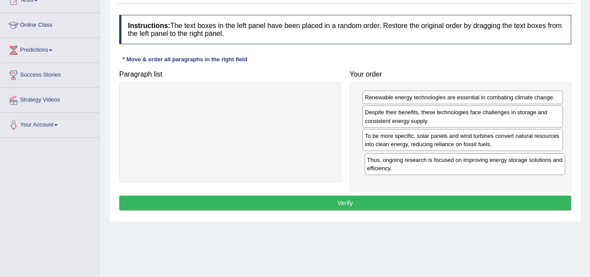
drag, startPoint x: 416, startPoint y: 141, endPoint x: 418, endPoint y: 164, distance: 23.7
click at [418, 164] on div "Thus, ongoing research is focused on improving energy storage solutions and eff…" at bounding box center [465, 164] width 201 height 22
click at [393, 201] on button "Verify" at bounding box center [345, 202] width 452 height 15
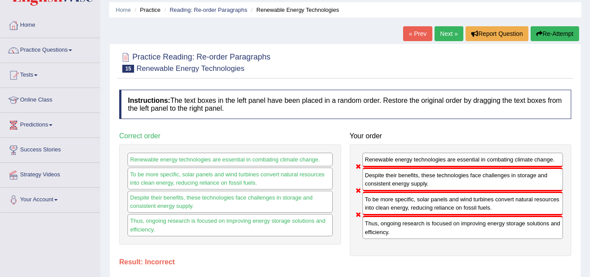
scroll to position [0, 0]
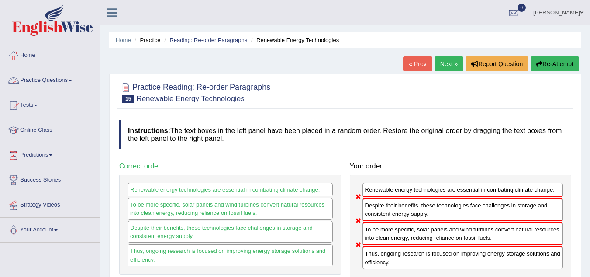
click at [29, 76] on link "Practice Questions" at bounding box center [50, 79] width 100 height 22
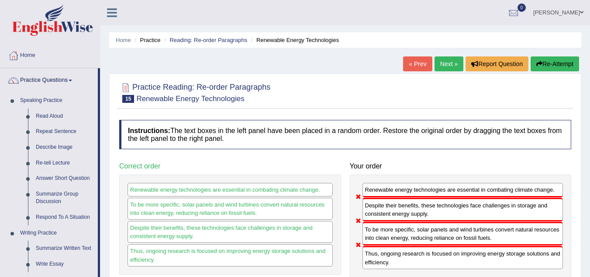
scroll to position [242, 0]
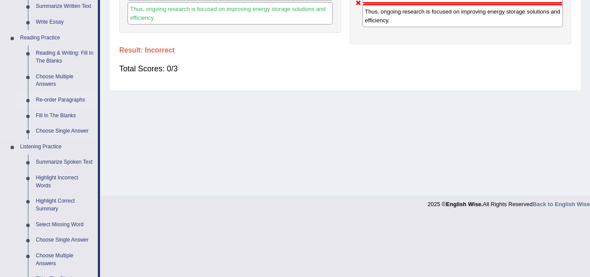
click at [74, 99] on link "Re-order Paragraphs" at bounding box center [65, 100] width 66 height 16
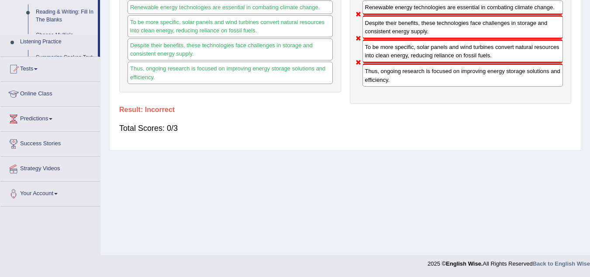
scroll to position [133, 0]
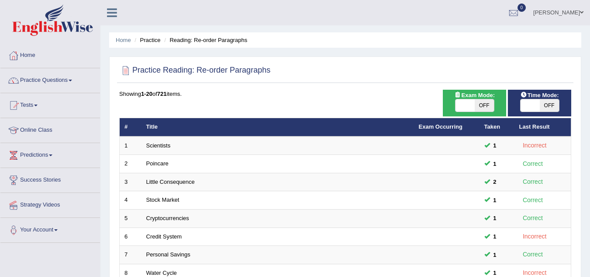
scroll to position [242, 0]
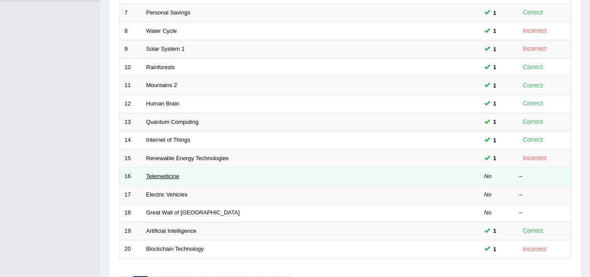
click at [166, 176] on link "Telemedicine" at bounding box center [162, 176] width 33 height 7
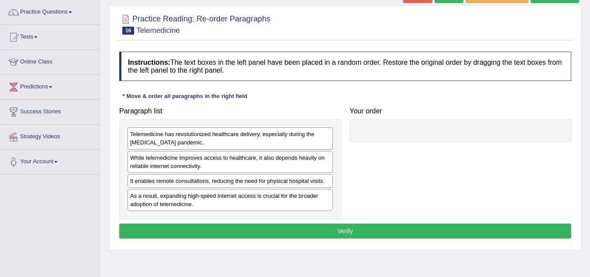
scroll to position [70, 0]
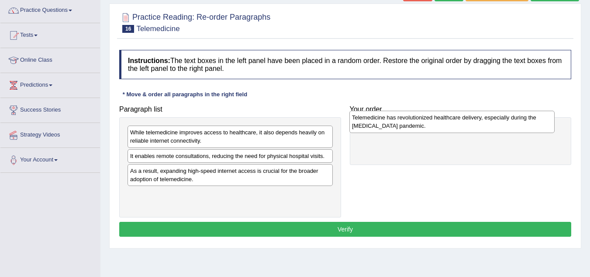
drag, startPoint x: 209, startPoint y: 136, endPoint x: 432, endPoint y: 119, distance: 224.0
click at [432, 119] on div "Telemedicine has revolutionized healthcare delivery, especially during the [MED…" at bounding box center [452, 122] width 205 height 22
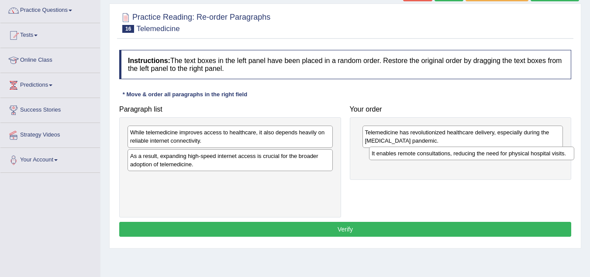
drag, startPoint x: 209, startPoint y: 155, endPoint x: 445, endPoint y: 153, distance: 236.0
click at [445, 153] on div "It enables remote consultations, reducing the need for physical hospital visits." at bounding box center [471, 153] width 205 height 14
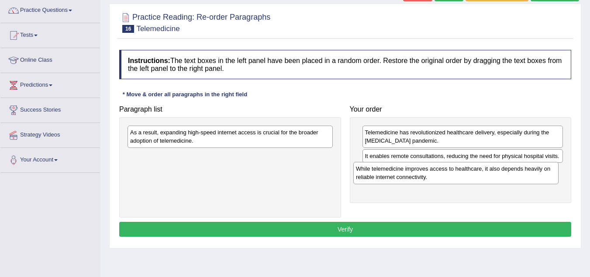
drag, startPoint x: 314, startPoint y: 135, endPoint x: 540, endPoint y: 171, distance: 228.8
click at [540, 171] on div "While telemedicine improves access to healthcare, it also depends heavily on re…" at bounding box center [455, 173] width 205 height 22
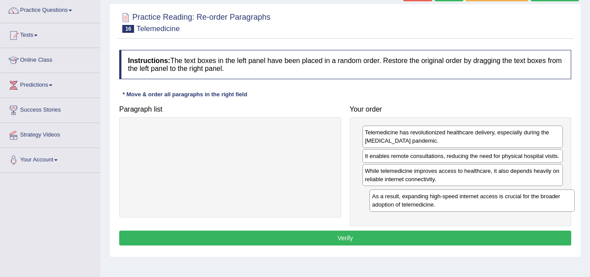
drag, startPoint x: 269, startPoint y: 136, endPoint x: 512, endPoint y: 195, distance: 250.1
click at [512, 195] on div "As a result, expanding high-speed internet access is crucial for the broader ad…" at bounding box center [472, 200] width 205 height 22
click at [417, 236] on button "Verify" at bounding box center [345, 237] width 452 height 15
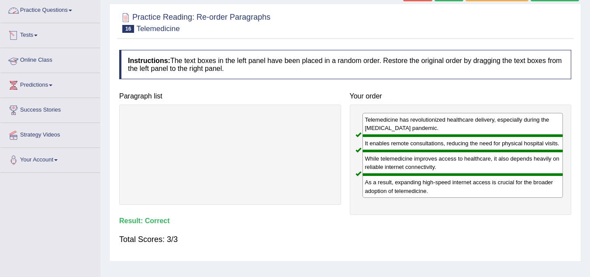
click at [64, 7] on link "Practice Questions" at bounding box center [50, 9] width 100 height 22
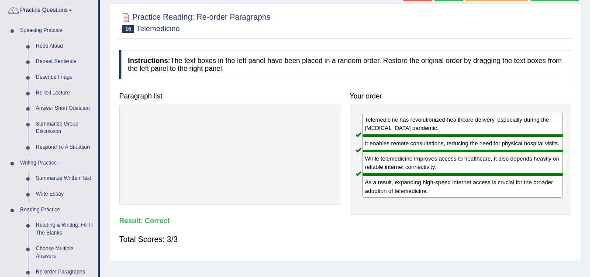
scroll to position [312, 0]
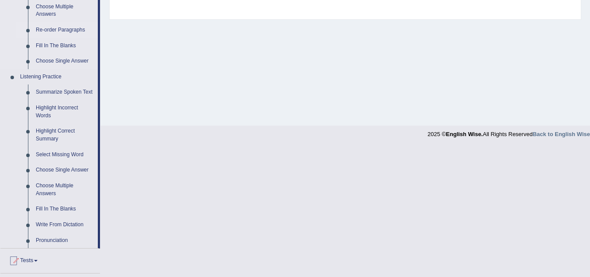
click at [82, 26] on link "Re-order Paragraphs" at bounding box center [65, 30] width 66 height 16
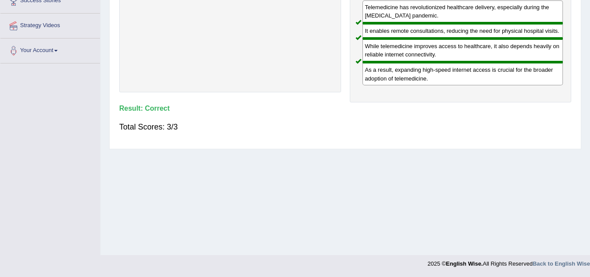
scroll to position [156, 0]
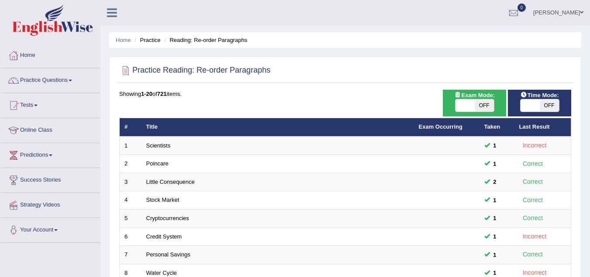
scroll to position [242, 0]
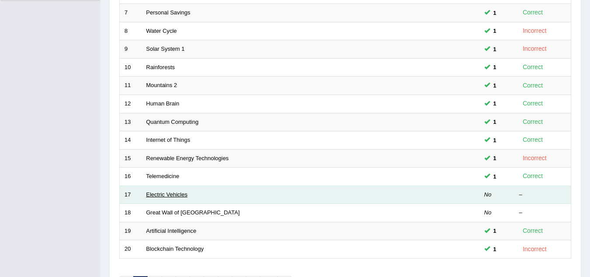
click at [177, 195] on link "Electric Vehicles" at bounding box center [167, 194] width 42 height 7
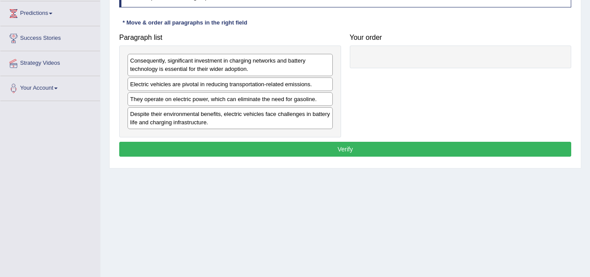
scroll to position [130, 0]
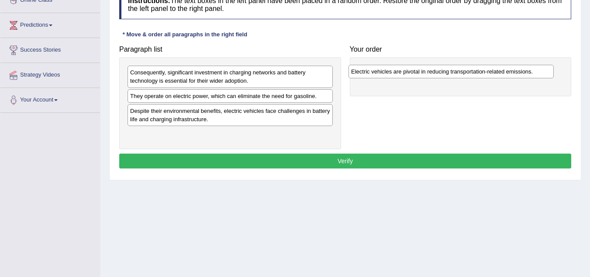
drag, startPoint x: 256, startPoint y: 97, endPoint x: 477, endPoint y: 73, distance: 222.4
click at [477, 73] on div "Electric vehicles are pivotal in reducing transportation-related emissions." at bounding box center [451, 72] width 205 height 14
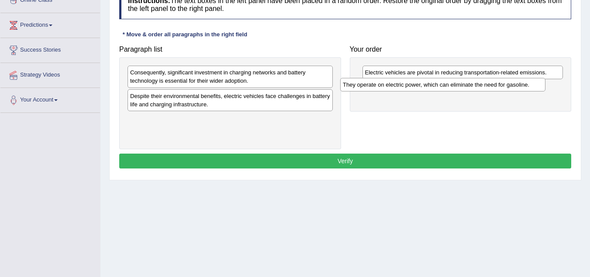
drag, startPoint x: 288, startPoint y: 96, endPoint x: 501, endPoint y: 85, distance: 213.1
click at [501, 85] on div "They operate on electric power, which can eliminate the need for gasoline." at bounding box center [442, 85] width 205 height 14
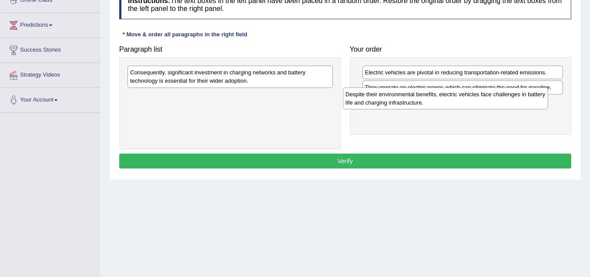
drag, startPoint x: 288, startPoint y: 104, endPoint x: 509, endPoint y: 102, distance: 221.1
click at [509, 102] on div "Despite their environmental benefits, electric vehicles face challenges in batt…" at bounding box center [445, 98] width 205 height 22
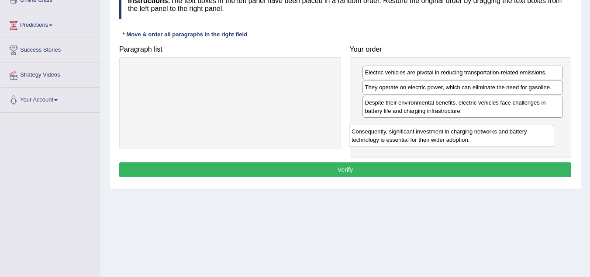
drag, startPoint x: 263, startPoint y: 81, endPoint x: 485, endPoint y: 140, distance: 229.2
click at [485, 140] on div "Consequently, significant investment in charging networks and battery technolog…" at bounding box center [451, 136] width 205 height 22
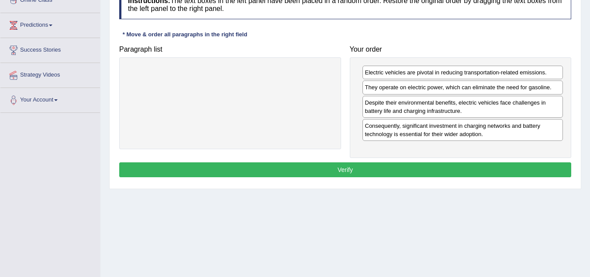
click at [399, 169] on button "Verify" at bounding box center [345, 169] width 452 height 15
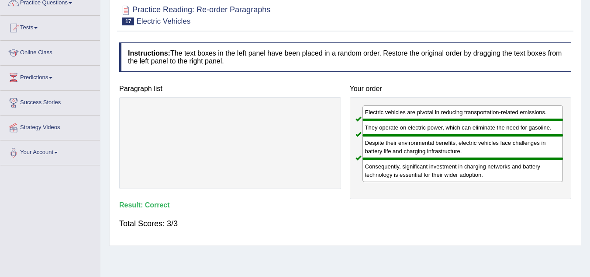
scroll to position [42, 0]
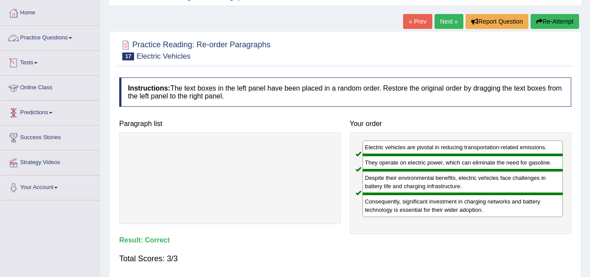
click at [54, 35] on link "Practice Questions" at bounding box center [50, 37] width 100 height 22
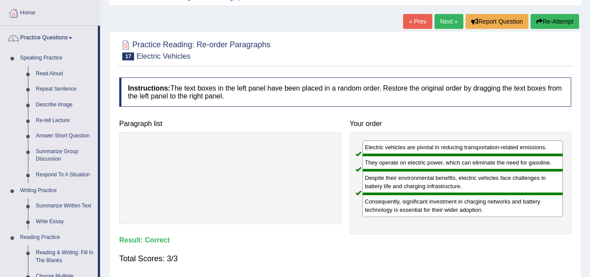
scroll to position [284, 0]
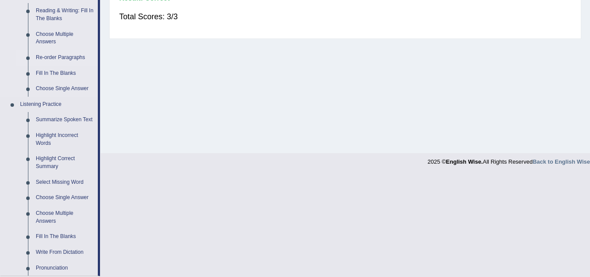
click at [61, 56] on link "Re-order Paragraphs" at bounding box center [65, 58] width 66 height 16
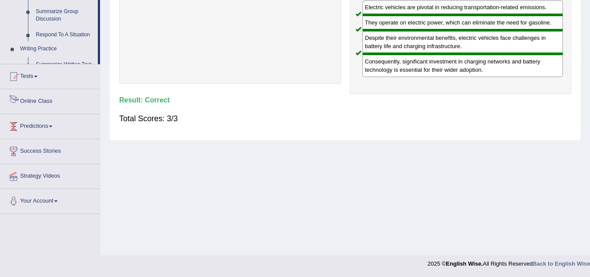
scroll to position [430, 0]
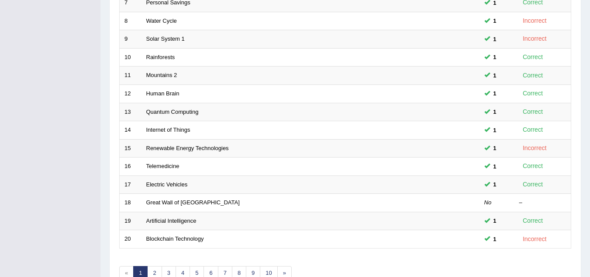
scroll to position [302, 0]
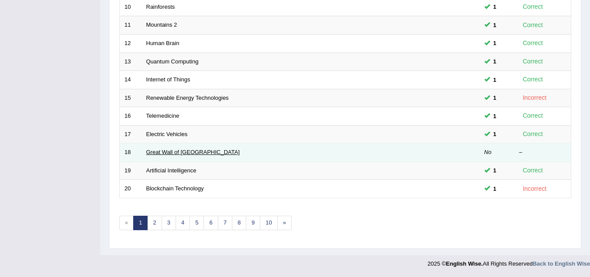
click at [191, 151] on link "Great Wall of [GEOGRAPHIC_DATA]" at bounding box center [193, 152] width 94 height 7
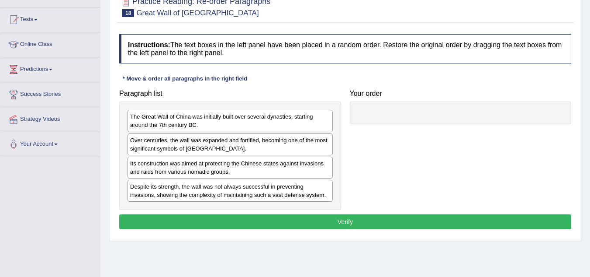
scroll to position [87, 0]
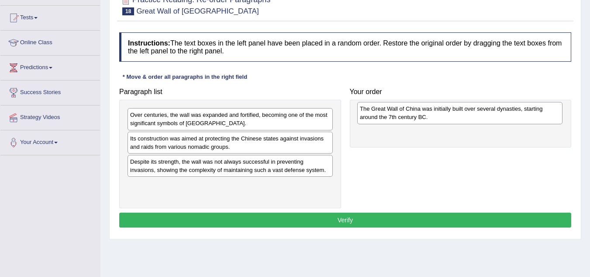
drag, startPoint x: 202, startPoint y: 125, endPoint x: 432, endPoint y: 119, distance: 229.9
click at [432, 119] on div "The Great Wall of China was initially built over several dynasties, starting ar…" at bounding box center [459, 113] width 205 height 22
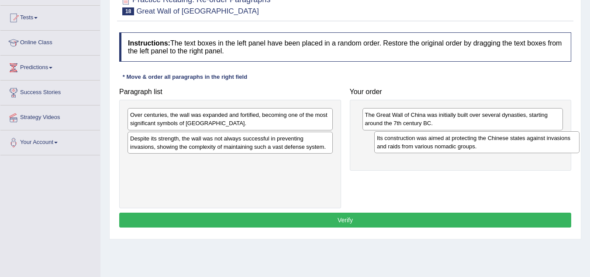
drag, startPoint x: 267, startPoint y: 148, endPoint x: 513, endPoint y: 147, distance: 246.4
click at [513, 147] on div "Its construction was aimed at protecting the Chinese states against invasions a…" at bounding box center [476, 142] width 205 height 22
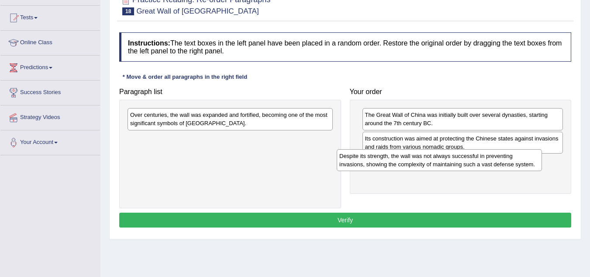
drag, startPoint x: 249, startPoint y: 143, endPoint x: 458, endPoint y: 160, distance: 210.0
click at [458, 160] on div "Despite its strength, the wall was not always successful in preventing invasion…" at bounding box center [439, 160] width 205 height 22
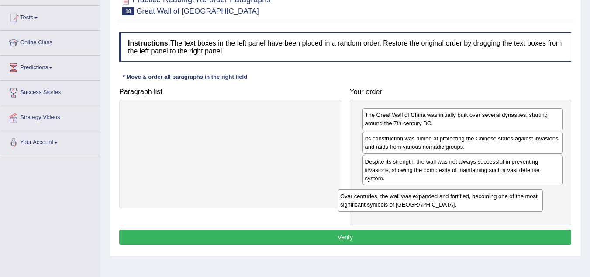
drag, startPoint x: 210, startPoint y: 123, endPoint x: 420, endPoint y: 204, distance: 225.3
click at [420, 204] on div "Over centuries, the wall was expanded and fortified, becoming one of the most s…" at bounding box center [440, 200] width 205 height 22
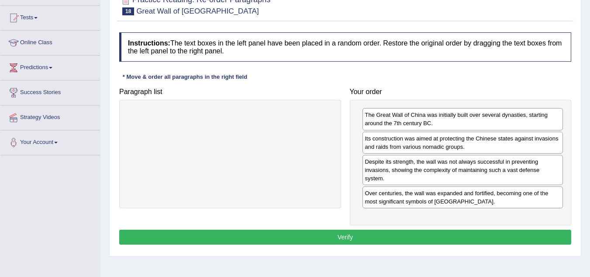
click at [379, 236] on button "Verify" at bounding box center [345, 236] width 452 height 15
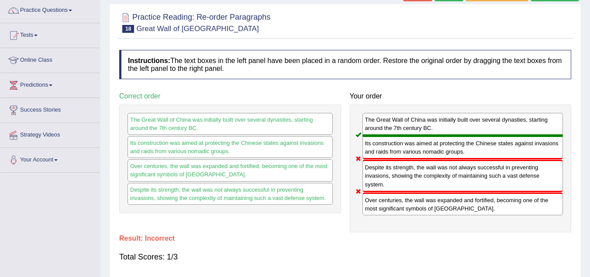
scroll to position [0, 0]
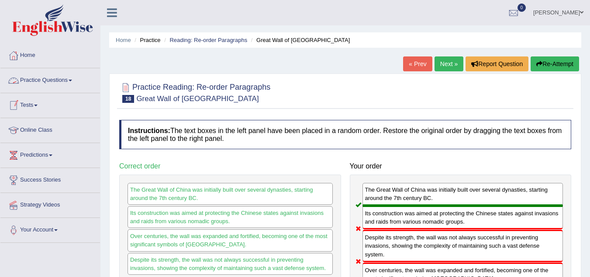
click at [66, 78] on link "Practice Questions" at bounding box center [50, 79] width 100 height 22
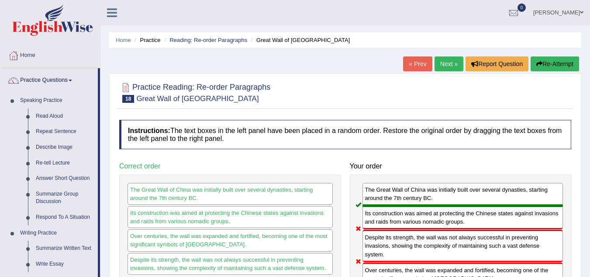
scroll to position [242, 0]
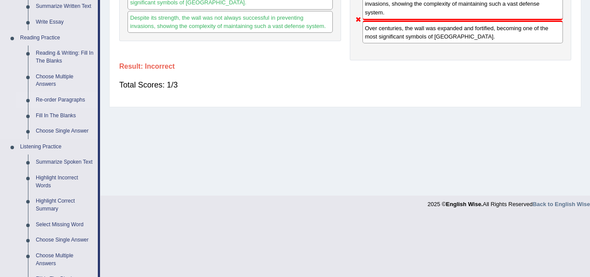
click at [70, 96] on link "Re-order Paragraphs" at bounding box center [65, 100] width 66 height 16
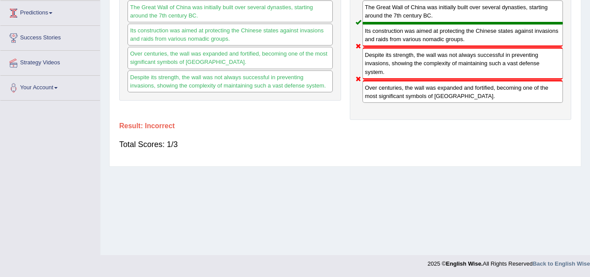
scroll to position [116, 0]
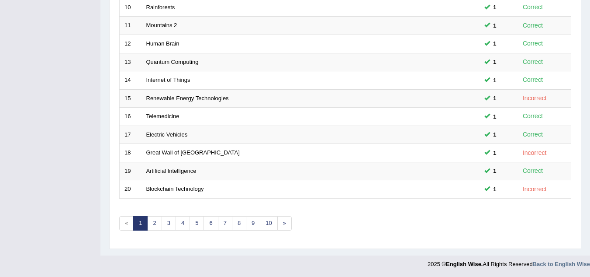
scroll to position [302, 0]
click at [154, 218] on link "2" at bounding box center [154, 222] width 14 height 14
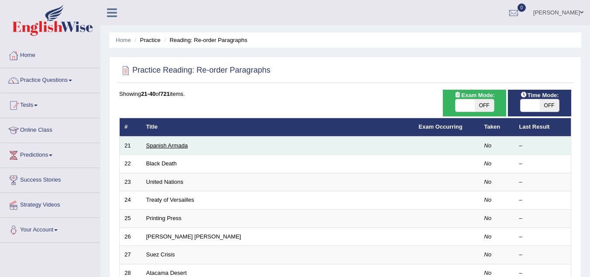
click at [185, 143] on link "Spanish Armada" at bounding box center [167, 145] width 42 height 7
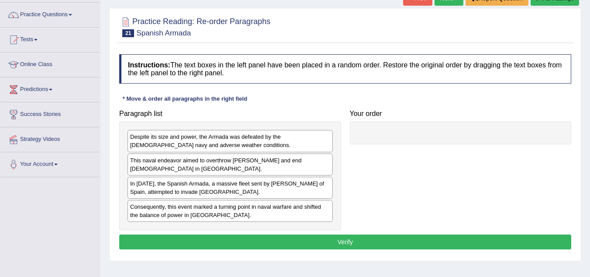
scroll to position [74, 0]
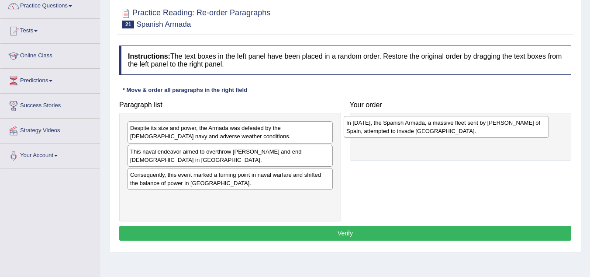
drag, startPoint x: 194, startPoint y: 175, endPoint x: 411, endPoint y: 123, distance: 222.4
click at [411, 123] on div "In [DATE], the Spanish Armada, a massive fleet sent by [PERSON_NAME] of Spain, …" at bounding box center [446, 127] width 205 height 22
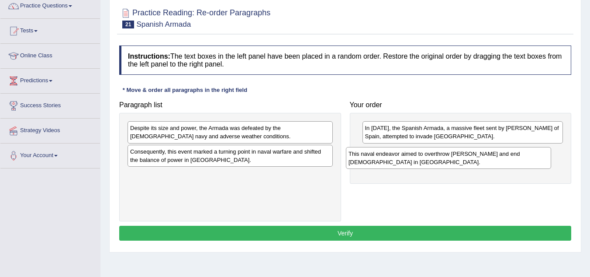
drag, startPoint x: 232, startPoint y: 157, endPoint x: 451, endPoint y: 159, distance: 218.5
click at [451, 159] on div "This naval endeavor aimed to overthrow [PERSON_NAME] and end [DEMOGRAPHIC_DATA]…" at bounding box center [448, 158] width 205 height 22
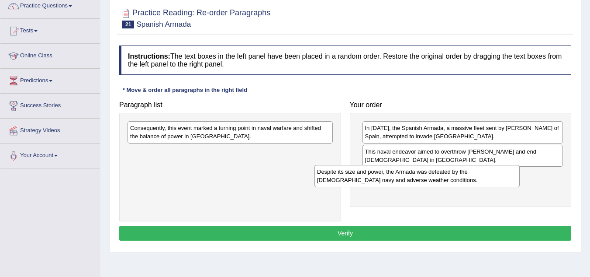
drag, startPoint x: 257, startPoint y: 136, endPoint x: 444, endPoint y: 180, distance: 192.0
click at [444, 180] on div "Despite its size and power, the Armada was defeated by the [DEMOGRAPHIC_DATA] n…" at bounding box center [417, 176] width 205 height 22
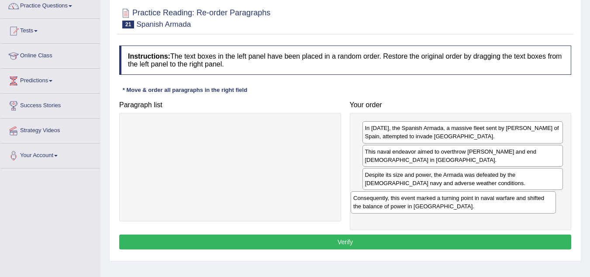
drag, startPoint x: 236, startPoint y: 139, endPoint x: 460, endPoint y: 209, distance: 234.0
click at [460, 209] on div "Consequently, this event marked a turning point in naval warfare and shifted th…" at bounding box center [453, 202] width 205 height 22
click at [368, 238] on button "Verify" at bounding box center [345, 241] width 452 height 15
